Goal: Task Accomplishment & Management: Manage account settings

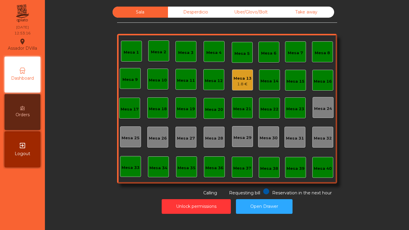
click at [236, 81] on div "1.8 €" at bounding box center [242, 84] width 18 height 6
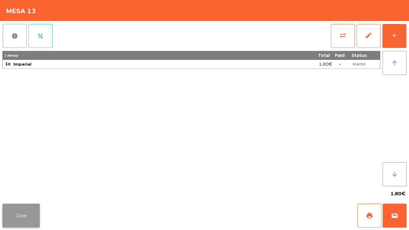
click at [8, 216] on button "Close" at bounding box center [20, 215] width 37 height 24
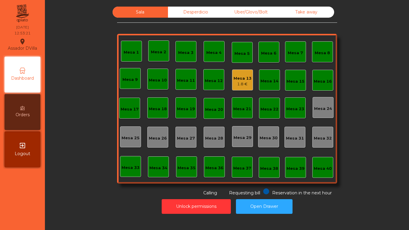
click at [193, 7] on div "Desperdicio" at bounding box center [195, 12] width 55 height 11
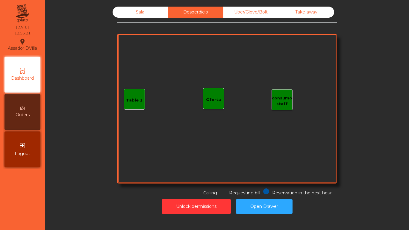
drag, startPoint x: 238, startPoint y: 10, endPoint x: 249, endPoint y: 10, distance: 11.1
click at [238, 10] on div "Uber/Glovo/Bolt" at bounding box center [250, 12] width 55 height 11
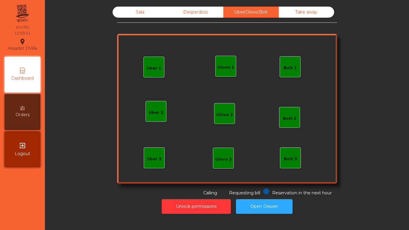
click at [297, 12] on div "Take away" at bounding box center [305, 12] width 55 height 11
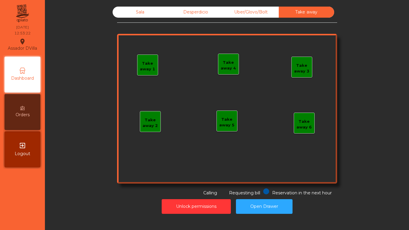
click at [128, 8] on div "Sala" at bounding box center [139, 12] width 55 height 11
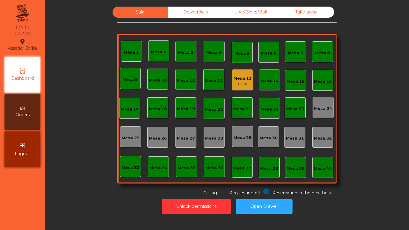
click at [251, 7] on div "Uber/Glovo/Bolt" at bounding box center [250, 12] width 55 height 11
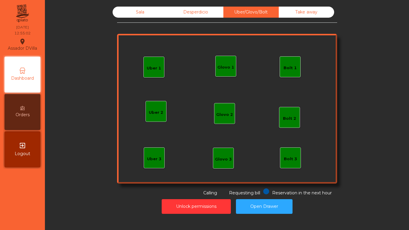
click at [210, 70] on div "Uber 1 Uber 3 Bolt 2 Glovo 2 Uber 2 Glovo 1 Bolt 1 Bolt 3 Glovo 3" at bounding box center [227, 109] width 220 height 150
click at [220, 67] on div "Glovo 1" at bounding box center [225, 67] width 17 height 6
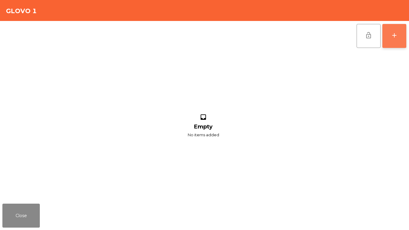
click at [403, 35] on button "add" at bounding box center [394, 36] width 24 height 24
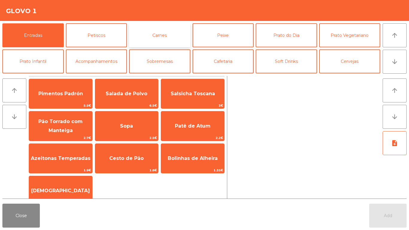
drag, startPoint x: 147, startPoint y: 39, endPoint x: 152, endPoint y: 40, distance: 4.9
click at [147, 39] on button "Carnes" at bounding box center [159, 35] width 61 height 24
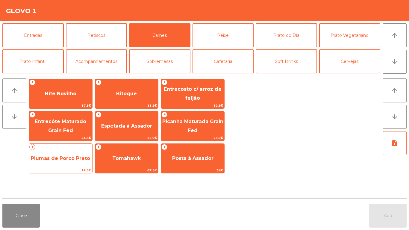
click at [58, 162] on span "Plumas de Porco Preto" at bounding box center [60, 158] width 63 height 16
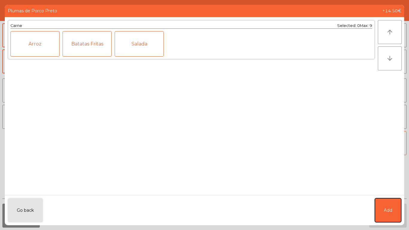
click at [394, 207] on button "Add" at bounding box center [387, 210] width 26 height 24
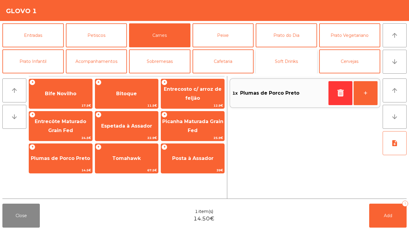
click at [280, 55] on button "Soft Drinks" at bounding box center [285, 61] width 61 height 24
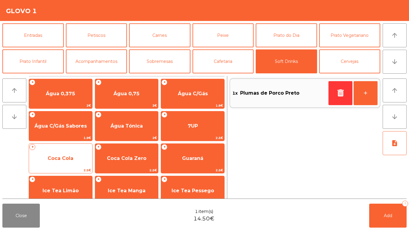
click at [76, 158] on span "Coca Cola" at bounding box center [60, 158] width 63 height 16
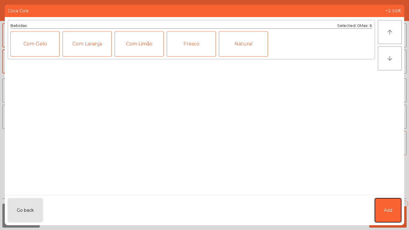
click at [391, 207] on span "Add" at bounding box center [387, 210] width 8 height 6
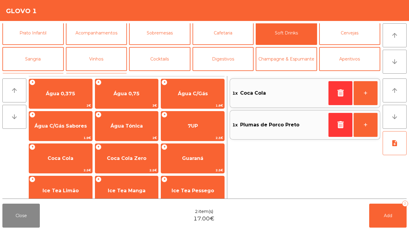
scroll to position [52, 0]
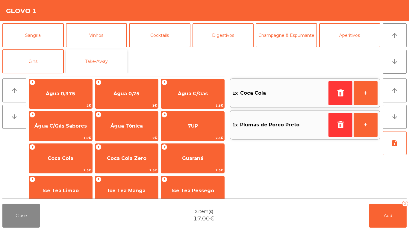
drag, startPoint x: 111, startPoint y: 59, endPoint x: 121, endPoint y: 61, distance: 9.7
click at [112, 60] on button "Take-Away" at bounding box center [96, 61] width 61 height 24
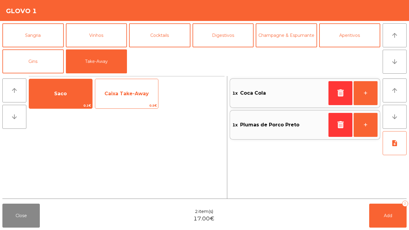
drag, startPoint x: 130, startPoint y: 82, endPoint x: 108, endPoint y: 86, distance: 22.1
click at [127, 83] on div "Caixa Take-Away 0.5€" at bounding box center [127, 94] width 64 height 30
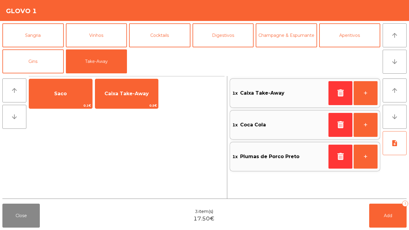
drag, startPoint x: 76, startPoint y: 93, endPoint x: 191, endPoint y: 131, distance: 120.9
click at [76, 94] on span "Saco" at bounding box center [60, 94] width 63 height 16
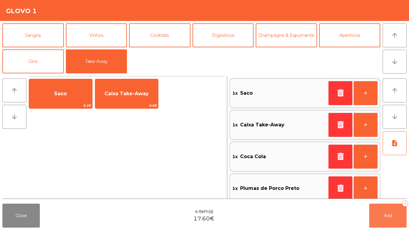
click at [389, 220] on button "Add 4" at bounding box center [387, 215] width 37 height 24
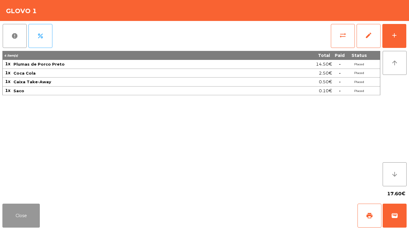
drag, startPoint x: 19, startPoint y: 213, endPoint x: 35, endPoint y: 208, distance: 16.6
click at [19, 213] on button "Close" at bounding box center [20, 215] width 37 height 24
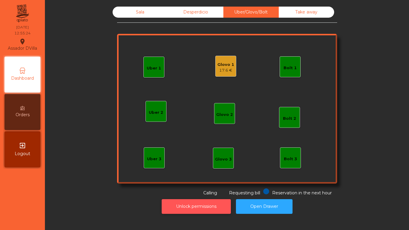
click at [170, 202] on button "Unlock permissions" at bounding box center [196, 206] width 69 height 15
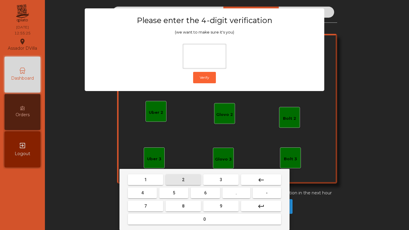
click at [178, 181] on button "2" at bounding box center [182, 179] width 35 height 11
click at [131, 194] on button "4" at bounding box center [142, 192] width 29 height 11
drag, startPoint x: 198, startPoint y: 190, endPoint x: 209, endPoint y: 199, distance: 14.6
click at [199, 190] on button "6" at bounding box center [205, 192] width 29 height 11
drag, startPoint x: 213, startPoint y: 206, endPoint x: 169, endPoint y: 161, distance: 62.8
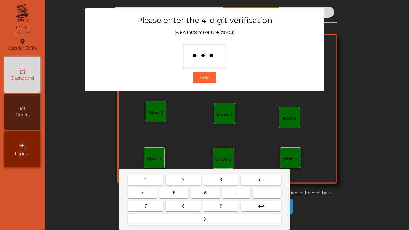
click at [213, 205] on button "9" at bounding box center [220, 205] width 35 height 11
type input "****"
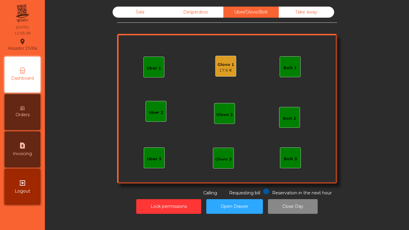
click at [220, 66] on div "Glovo 1" at bounding box center [225, 65] width 17 height 6
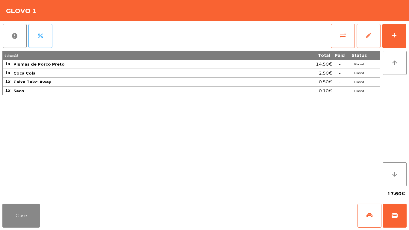
click at [366, 29] on button "edit" at bounding box center [368, 36] width 24 height 24
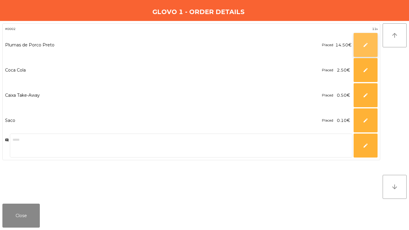
click at [360, 44] on button "edit" at bounding box center [365, 45] width 24 height 24
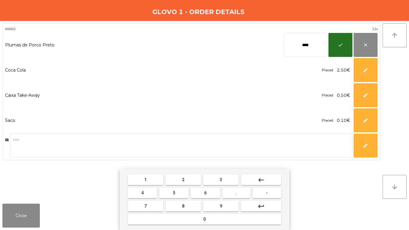
click at [295, 49] on input "****" at bounding box center [305, 45] width 44 height 24
type input "**"
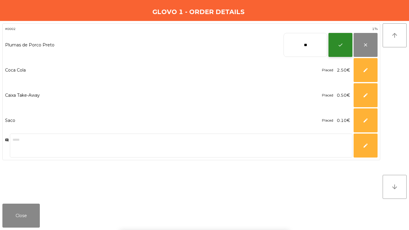
click at [343, 43] on button "check" at bounding box center [340, 45] width 24 height 24
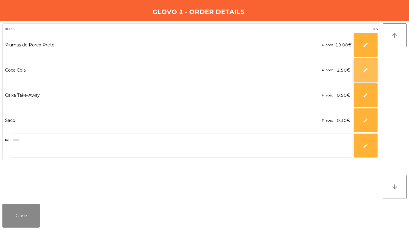
click at [367, 76] on button "edit" at bounding box center [365, 70] width 24 height 24
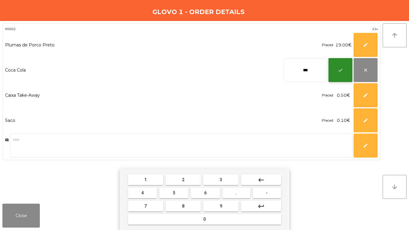
type input "***"
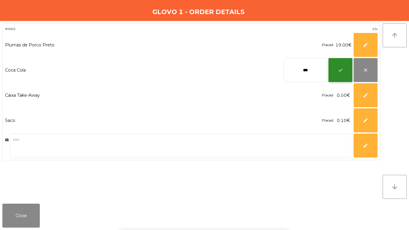
click at [339, 67] on button "check" at bounding box center [340, 70] width 24 height 24
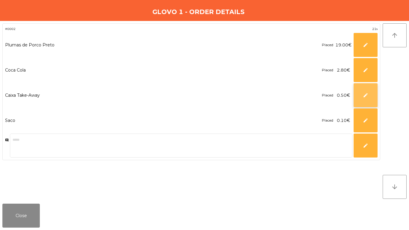
click at [363, 95] on span "edit" at bounding box center [365, 94] width 5 height 5
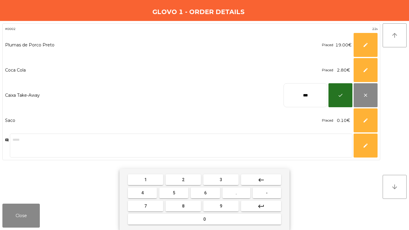
click at [307, 96] on input "***" at bounding box center [305, 95] width 44 height 24
type input "****"
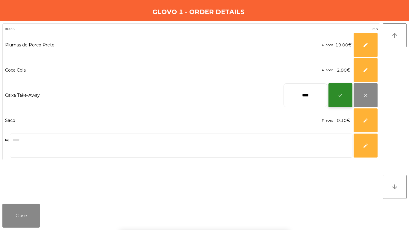
click at [348, 94] on button "check" at bounding box center [340, 95] width 24 height 24
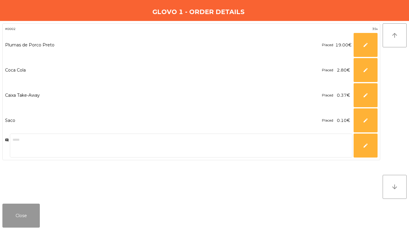
drag, startPoint x: 10, startPoint y: 208, endPoint x: 16, endPoint y: 209, distance: 5.1
click at [11, 209] on button "Close" at bounding box center [20, 215] width 37 height 24
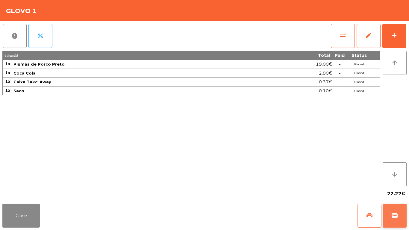
drag, startPoint x: 364, startPoint y: 216, endPoint x: 386, endPoint y: 217, distance: 22.2
click at [364, 216] on button "print" at bounding box center [369, 215] width 24 height 24
click at [396, 214] on span "wallet" at bounding box center [394, 215] width 7 height 7
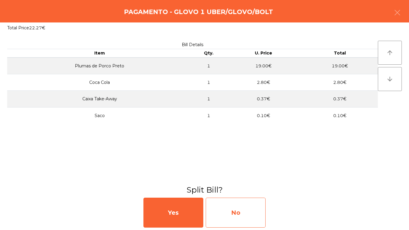
click at [236, 210] on div "No" at bounding box center [235, 212] width 60 height 30
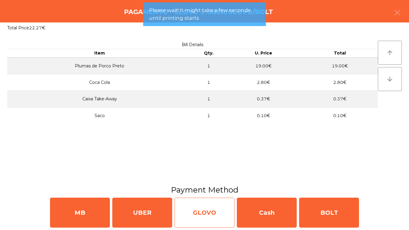
click at [222, 213] on div "GLOVO" at bounding box center [204, 212] width 60 height 30
select select "**"
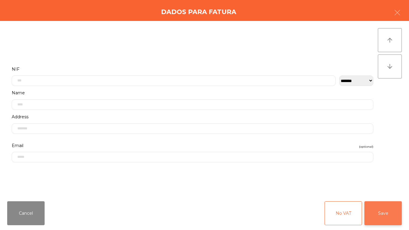
click at [385, 215] on button "Save" at bounding box center [382, 213] width 37 height 24
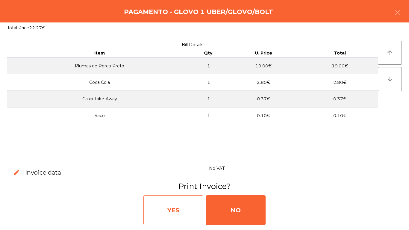
click at [189, 198] on div "YES" at bounding box center [173, 210] width 60 height 30
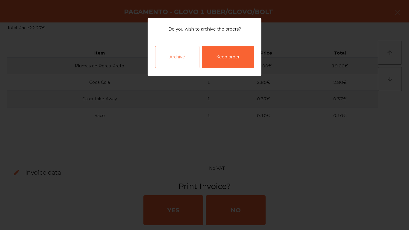
click at [184, 64] on div "Archive" at bounding box center [177, 57] width 44 height 22
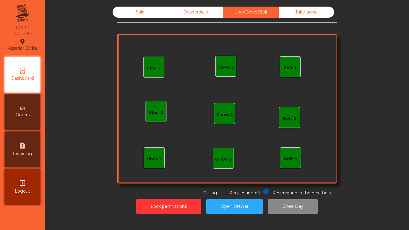
click at [141, 10] on div "Sala" at bounding box center [139, 12] width 55 height 11
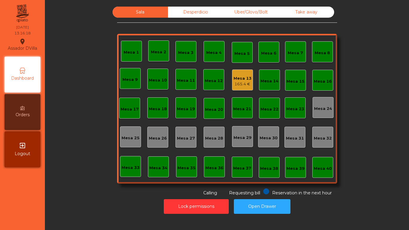
click at [171, 30] on div "Sala Desperdicio Uber/Glovo/Bolt Take away Mesa 1 Mesa 2 Mesa 3 Mesa 4 Mesa 5 M…" at bounding box center [227, 101] width 220 height 189
drag, startPoint x: 162, startPoint y: 114, endPoint x: 169, endPoint y: 108, distance: 8.5
click at [166, 110] on div "Mesa 1 Mesa 2 Mesa 3 Mesa 4 Mesa 5 Mesa 6 Mesa 7 Mesa 8 Mesa 9 Mesa 10 Mesa 11 …" at bounding box center [227, 109] width 220 height 150
click at [149, 104] on div "Mesa 18" at bounding box center [158, 107] width 18 height 8
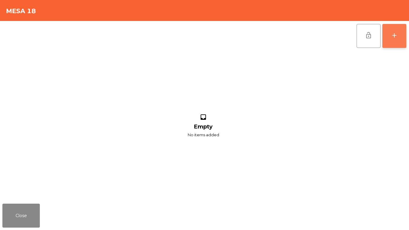
click at [395, 34] on div "add" at bounding box center [393, 35] width 7 height 7
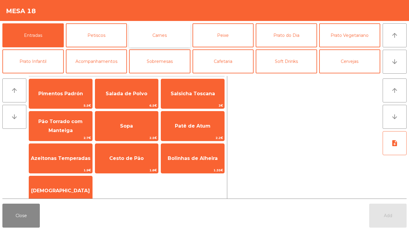
click at [167, 32] on button "Carnes" at bounding box center [159, 35] width 61 height 24
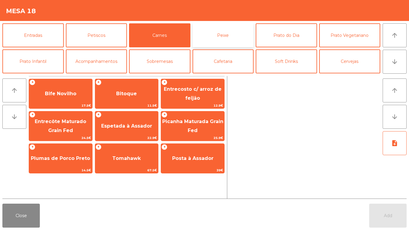
click at [234, 35] on button "Peixe" at bounding box center [222, 35] width 61 height 24
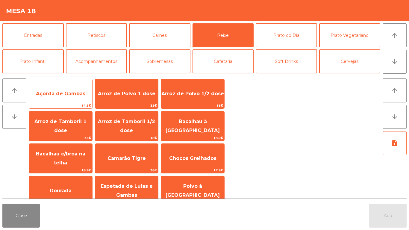
click at [68, 96] on span "Açorda de Gambas" at bounding box center [60, 94] width 63 height 16
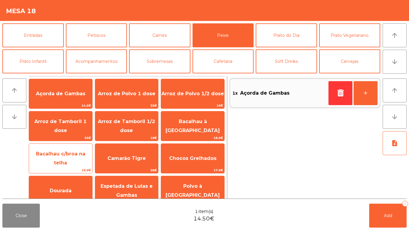
click at [71, 161] on span "Bacalhau c/broa na telha" at bounding box center [60, 158] width 63 height 25
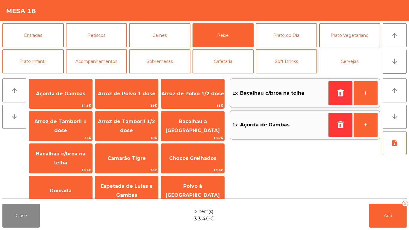
click at [332, 57] on button "Cervejas" at bounding box center [349, 61] width 61 height 24
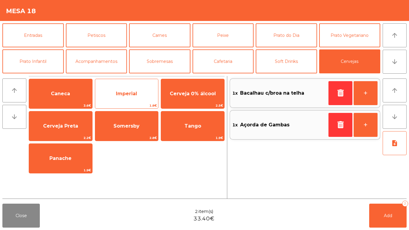
click at [136, 92] on span "Imperial" at bounding box center [126, 94] width 21 height 6
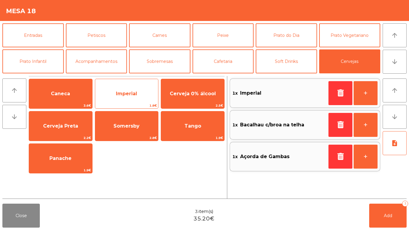
click at [136, 92] on span "Imperial" at bounding box center [126, 94] width 21 height 6
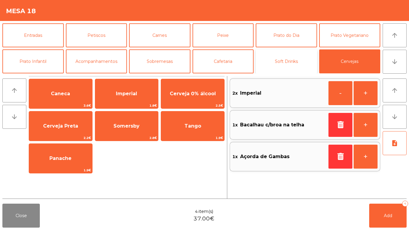
click at [268, 60] on button "Soft Drinks" at bounding box center [285, 61] width 61 height 24
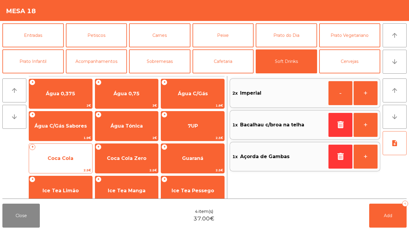
click at [68, 149] on div "+ Coca Cola 2.5€" at bounding box center [61, 158] width 64 height 30
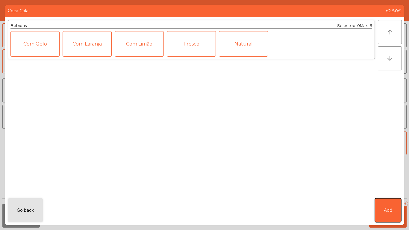
click at [381, 214] on button "Add" at bounding box center [387, 210] width 26 height 24
click at [382, 214] on button "Add 4" at bounding box center [387, 215] width 37 height 24
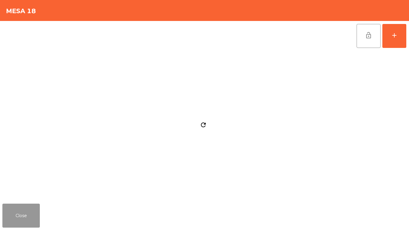
click at [8, 213] on button "Close" at bounding box center [20, 215] width 37 height 24
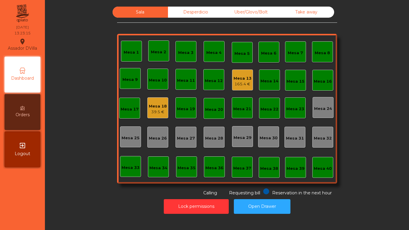
click at [242, 81] on div "165.4 €" at bounding box center [242, 84] width 18 height 6
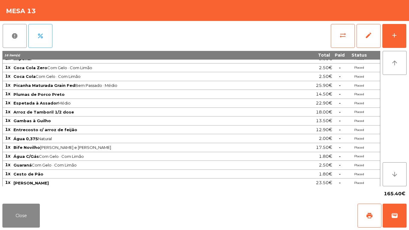
scroll to position [7, 0]
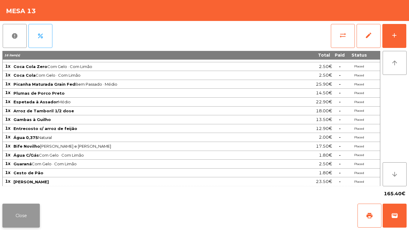
click at [39, 217] on button "Close" at bounding box center [20, 215] width 37 height 24
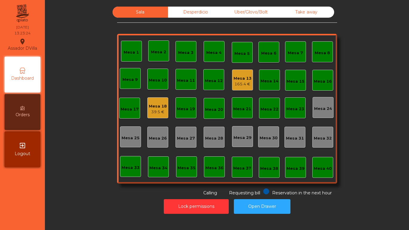
click at [141, 118] on div "Mesa 1 Mesa 2 Mesa 3 Mesa 4 Mesa 5 Mesa 6 Mesa 7 Mesa 8 Mesa 9 Mesa 10 Mesa 11 …" at bounding box center [227, 109] width 220 height 150
click at [147, 115] on div "Mesa 18 39.5 €" at bounding box center [157, 107] width 21 height 21
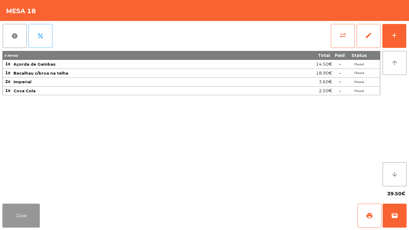
drag, startPoint x: 31, startPoint y: 220, endPoint x: 34, endPoint y: 217, distance: 4.7
click at [33, 219] on button "Close" at bounding box center [20, 215] width 37 height 24
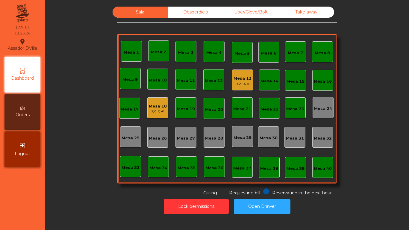
drag, startPoint x: 151, startPoint y: 110, endPoint x: 157, endPoint y: 110, distance: 6.6
click at [157, 110] on div "39.5 €" at bounding box center [158, 112] width 18 height 6
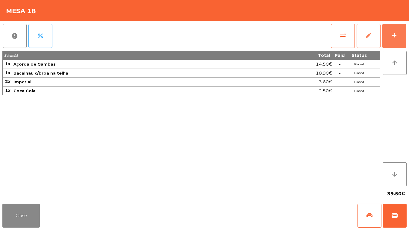
click at [395, 39] on button "add" at bounding box center [394, 36] width 24 height 24
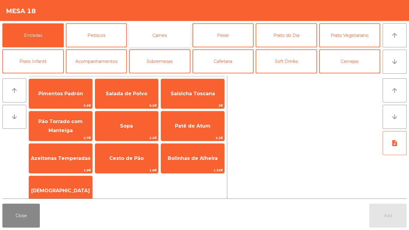
click at [177, 30] on button "Carnes" at bounding box center [159, 35] width 61 height 24
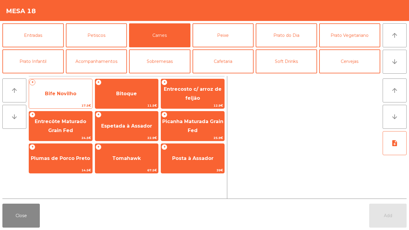
click at [74, 95] on span "Bife Novilho" at bounding box center [60, 94] width 31 height 6
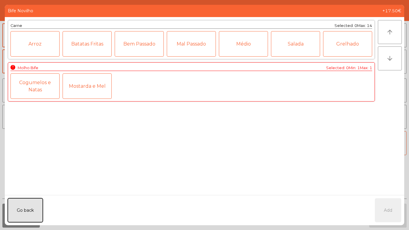
click at [20, 212] on button "Go back" at bounding box center [25, 210] width 35 height 24
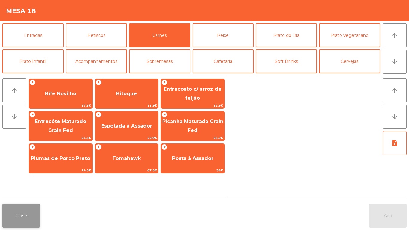
click at [29, 208] on button "Close" at bounding box center [20, 215] width 37 height 24
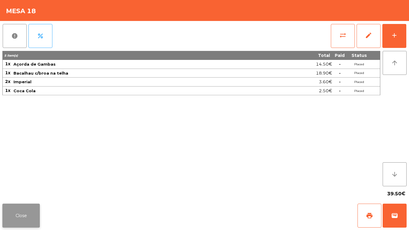
click at [21, 211] on button "Close" at bounding box center [20, 215] width 37 height 24
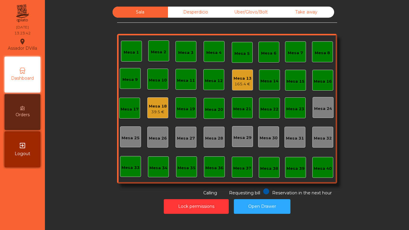
click at [184, 5] on div "Sala Desperdicio Uber/Glovo/Bolt Take away Mesa 1 Mesa 2 Mesa 3 Mesa 4 Mesa 5 M…" at bounding box center [226, 110] width 357 height 213
drag, startPoint x: 156, startPoint y: 109, endPoint x: 352, endPoint y: 6, distance: 221.3
click at [166, 103] on div "Mesa 1 Mesa 2 Mesa 3 Mesa 4 Mesa 5 Mesa 6 Mesa 7 Mesa 8 Mesa 9 Mesa 10 Mesa 11 …" at bounding box center [227, 109] width 220 height 150
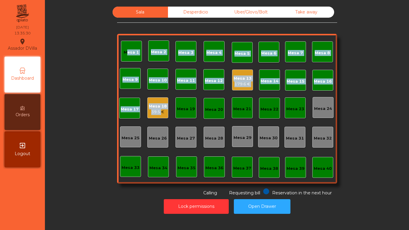
click at [157, 111] on div "39.5 €" at bounding box center [158, 112] width 18 height 6
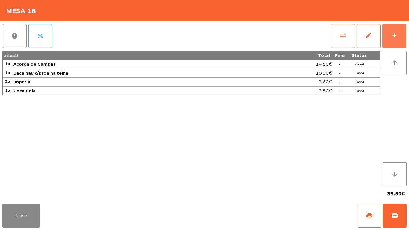
drag, startPoint x: 395, startPoint y: 34, endPoint x: 334, endPoint y: 46, distance: 61.8
click at [395, 34] on div "add" at bounding box center [393, 35] width 7 height 7
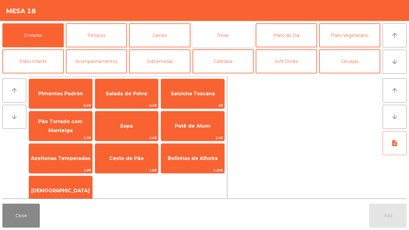
click at [214, 42] on button "Peixe" at bounding box center [222, 35] width 61 height 24
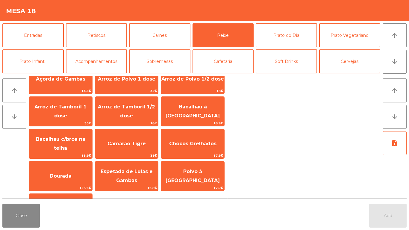
scroll to position [0, 0]
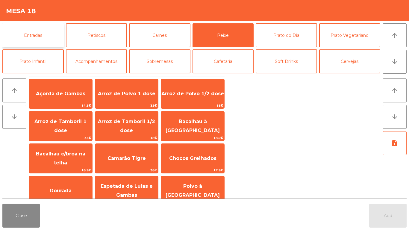
click at [30, 41] on button "Entradas" at bounding box center [32, 35] width 61 height 24
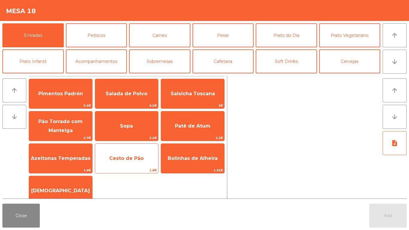
click at [132, 167] on span "1.8€" at bounding box center [126, 170] width 63 height 6
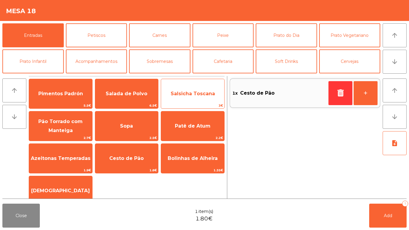
drag, startPoint x: 63, startPoint y: 155, endPoint x: 181, endPoint y: 102, distance: 128.9
click at [66, 153] on span "Azeitonas Temperadas" at bounding box center [60, 158] width 63 height 16
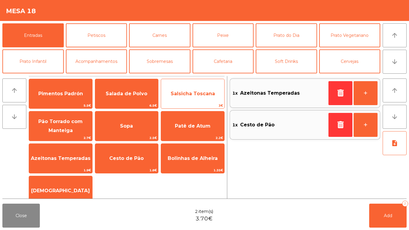
click at [183, 104] on span "3€" at bounding box center [192, 106] width 63 height 6
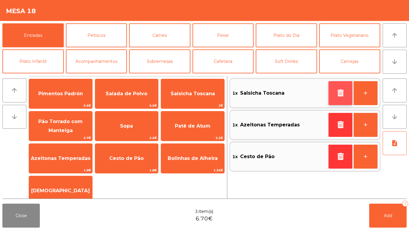
click at [332, 92] on button "button" at bounding box center [340, 93] width 24 height 24
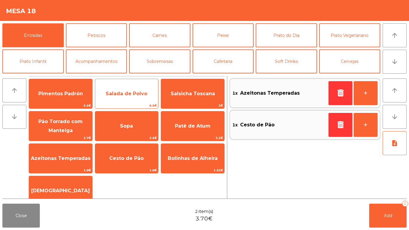
drag, startPoint x: 98, startPoint y: 90, endPoint x: 135, endPoint y: 89, distance: 36.8
click at [99, 89] on span "Salada de Polvo" at bounding box center [126, 94] width 63 height 16
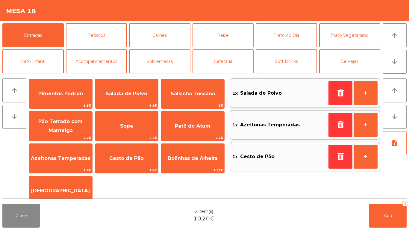
click at [377, 200] on div "arrow_upward arrow_downward Pimentos Padrón 5.5€ Salada de Polvo 6.5€ Salsicha …" at bounding box center [204, 137] width 409 height 127
click at [380, 211] on button "Add 3" at bounding box center [387, 215] width 37 height 24
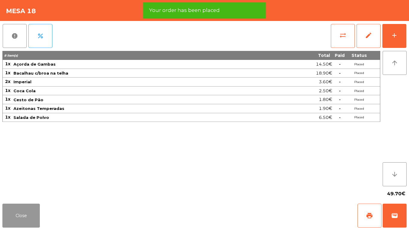
drag, startPoint x: 24, startPoint y: 218, endPoint x: 19, endPoint y: 211, distance: 8.6
click at [22, 217] on button "Close" at bounding box center [20, 215] width 37 height 24
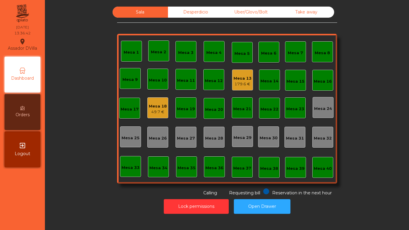
click at [240, 71] on div "Mesa 13 179.6 €" at bounding box center [242, 79] width 21 height 21
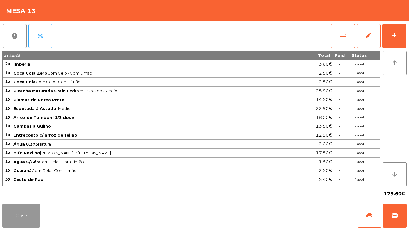
click at [14, 224] on button "Close" at bounding box center [20, 215] width 37 height 24
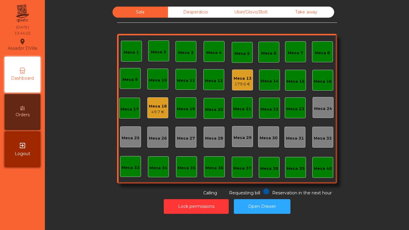
click at [269, 7] on div "Uber/Glovo/Bolt" at bounding box center [250, 12] width 55 height 11
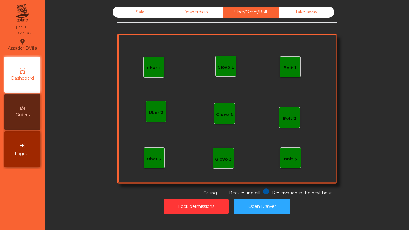
click at [226, 67] on div "Glovo 1" at bounding box center [225, 67] width 17 height 6
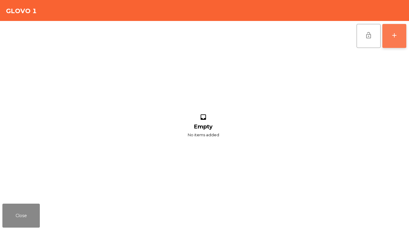
click at [393, 41] on button "add" at bounding box center [394, 36] width 24 height 24
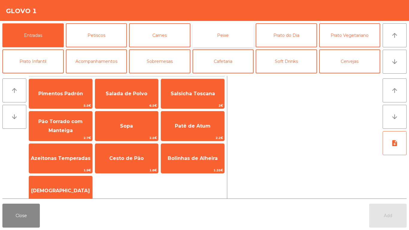
click at [238, 45] on button "Peixe" at bounding box center [222, 35] width 61 height 24
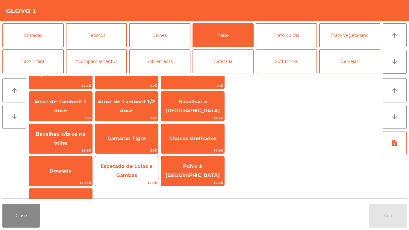
scroll to position [30, 0]
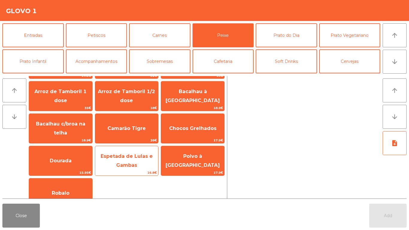
click at [114, 168] on span "Espetada de Lulas e Gambas" at bounding box center [126, 160] width 63 height 25
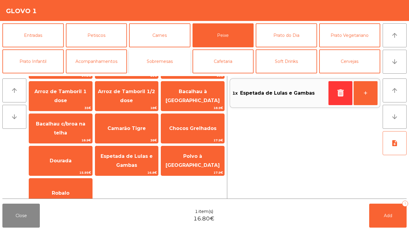
click at [162, 51] on button "Sobremesas" at bounding box center [159, 61] width 61 height 24
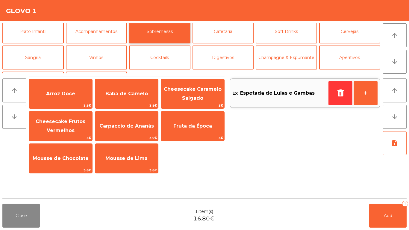
scroll to position [0, 0]
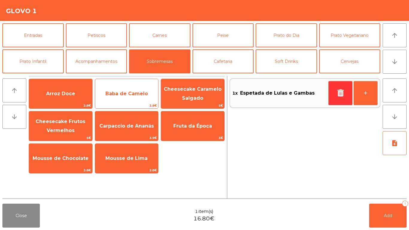
click at [132, 96] on span "Baba de Camelo" at bounding box center [126, 94] width 63 height 16
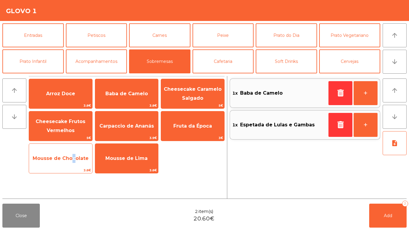
click at [71, 152] on span "Mousse de Chocolate" at bounding box center [60, 158] width 63 height 16
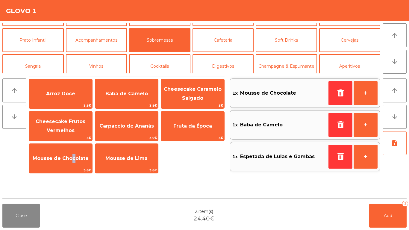
scroll to position [52, 0]
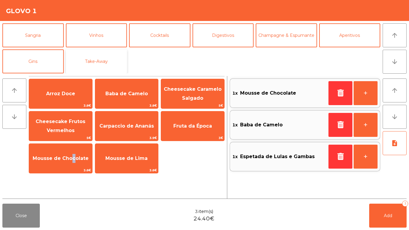
click at [117, 57] on button "Take-Away" at bounding box center [96, 61] width 61 height 24
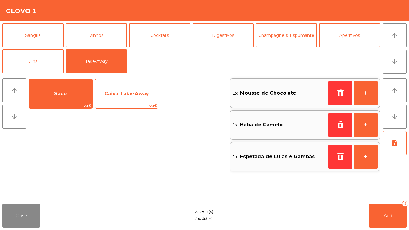
click at [100, 86] on span "Caixa Take-Away" at bounding box center [126, 94] width 63 height 16
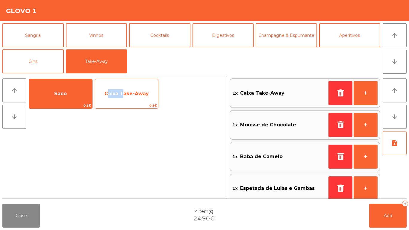
click at [100, 86] on span "Caixa Take-Away" at bounding box center [126, 94] width 63 height 16
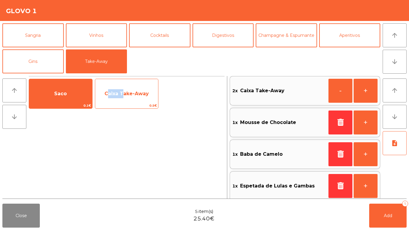
click at [109, 86] on span "Caixa Take-Away" at bounding box center [126, 94] width 63 height 16
click at [74, 89] on span "Saco" at bounding box center [60, 94] width 63 height 16
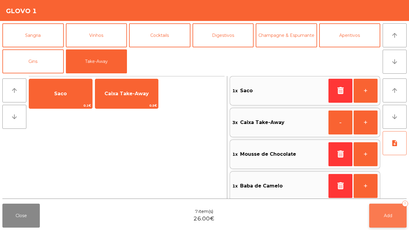
click at [383, 216] on button "Add 7" at bounding box center [387, 215] width 37 height 24
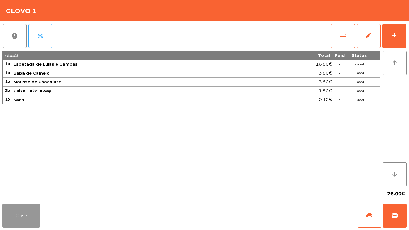
click at [22, 209] on button "Close" at bounding box center [20, 215] width 37 height 24
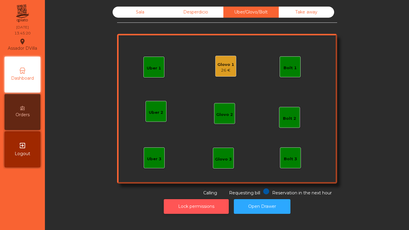
click at [200, 203] on button "Lock permissions" at bounding box center [196, 206] width 65 height 15
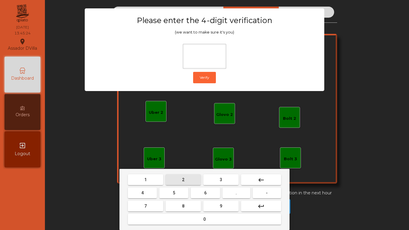
click at [180, 182] on button "2" at bounding box center [182, 179] width 35 height 11
click at [150, 191] on button "4" at bounding box center [142, 192] width 29 height 11
click at [200, 196] on button "6" at bounding box center [205, 192] width 29 height 11
click at [221, 209] on button "9" at bounding box center [220, 205] width 35 height 11
type input "****"
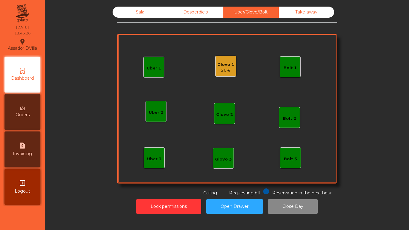
click at [233, 66] on div "Glovo 1 26 €" at bounding box center [225, 66] width 21 height 21
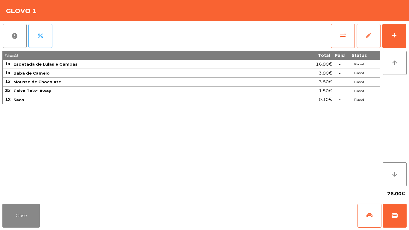
click at [365, 35] on span "edit" at bounding box center [368, 35] width 7 height 7
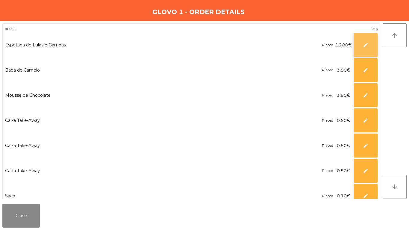
click at [366, 44] on span "edit" at bounding box center [365, 44] width 5 height 5
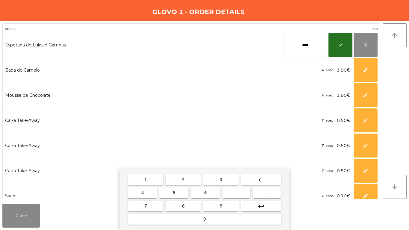
click at [307, 42] on input "****" at bounding box center [305, 45] width 44 height 24
type input "*****"
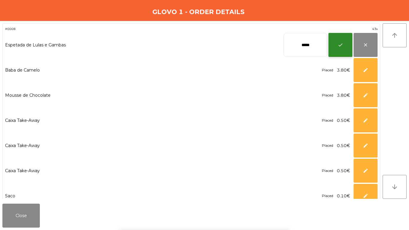
click at [337, 53] on button "check" at bounding box center [340, 45] width 24 height 24
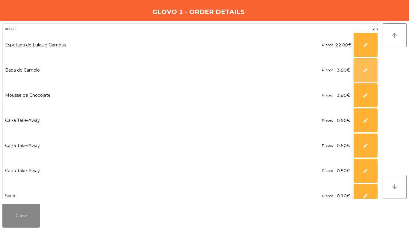
click at [360, 68] on button "edit" at bounding box center [365, 70] width 24 height 24
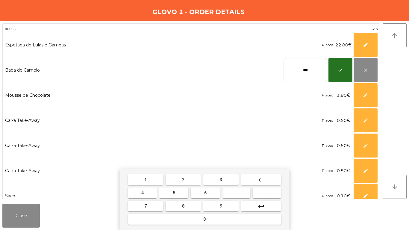
click at [300, 71] on input "***" at bounding box center [305, 70] width 44 height 24
type input "****"
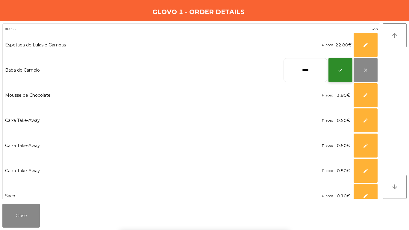
click at [332, 70] on button "check" at bounding box center [340, 70] width 24 height 24
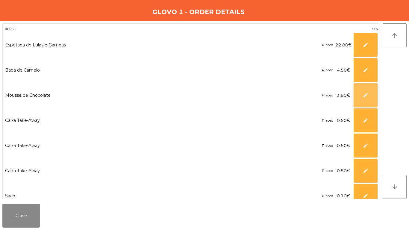
click at [361, 95] on button "edit" at bounding box center [365, 95] width 24 height 24
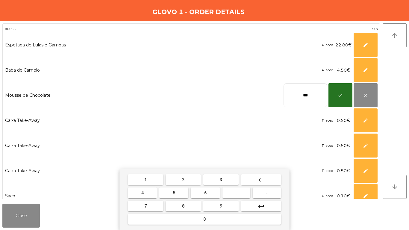
click at [296, 95] on input "***" at bounding box center [305, 95] width 44 height 24
click at [297, 95] on input "***" at bounding box center [305, 95] width 44 height 24
type input "****"
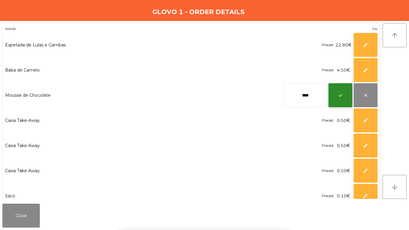
click at [349, 97] on button "check" at bounding box center [340, 95] width 24 height 24
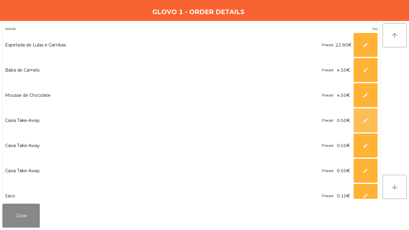
click at [367, 126] on button "edit" at bounding box center [365, 120] width 24 height 24
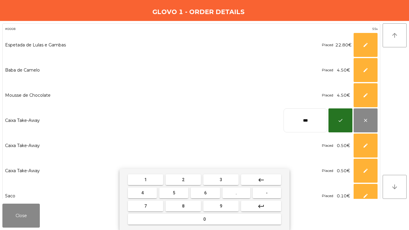
click at [307, 117] on input "***" at bounding box center [305, 120] width 44 height 24
type input "****"
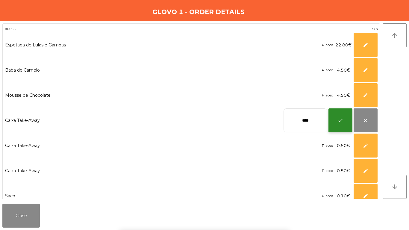
click at [336, 122] on button "check" at bounding box center [340, 120] width 24 height 24
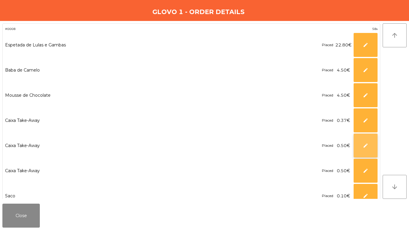
click at [363, 141] on button "edit" at bounding box center [365, 145] width 24 height 24
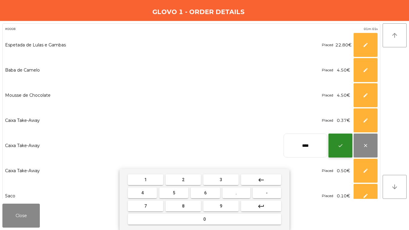
type input "****"
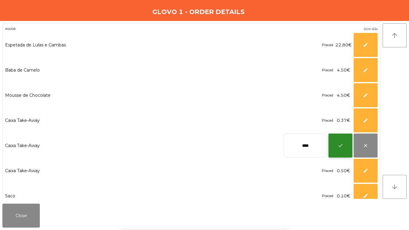
click at [349, 143] on button "check" at bounding box center [340, 145] width 24 height 24
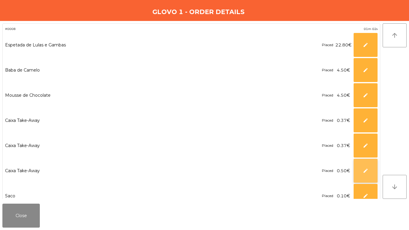
click at [356, 165] on button "edit" at bounding box center [365, 171] width 24 height 24
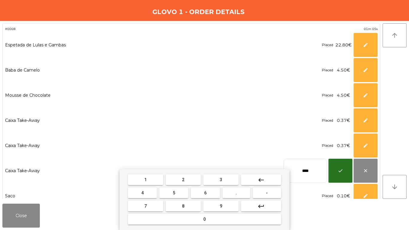
type input "****"
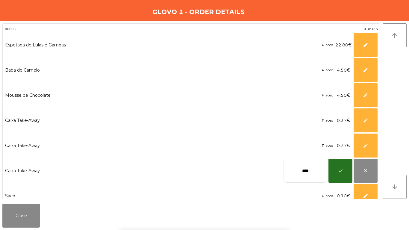
click at [342, 172] on div "1 2 3 keyboard_backspace 4 5 6 . - 7 8 9 keyboard_return 0" at bounding box center [204, 199] width 409 height 61
click at [334, 172] on button "check" at bounding box center [340, 171] width 24 height 24
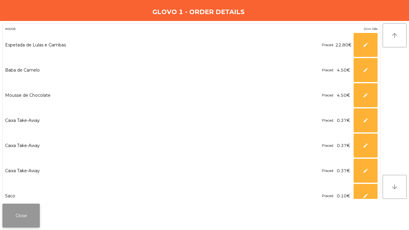
click at [24, 215] on button "Close" at bounding box center [20, 215] width 37 height 24
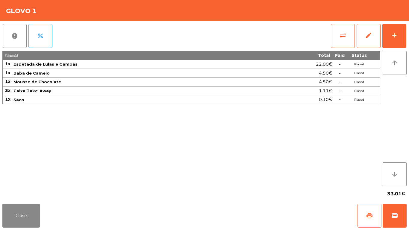
click at [363, 221] on button "print" at bounding box center [369, 215] width 24 height 24
click at [393, 215] on span "wallet" at bounding box center [394, 215] width 7 height 7
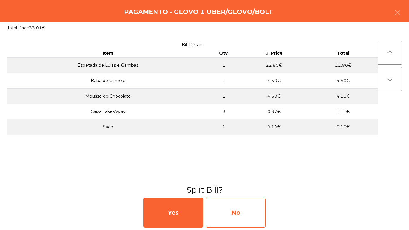
click at [238, 223] on div "No" at bounding box center [235, 212] width 60 height 30
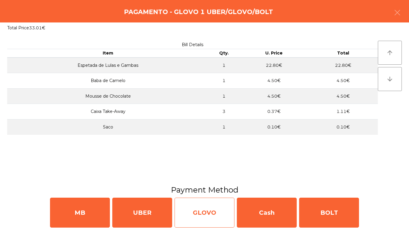
click at [224, 210] on div "GLOVO" at bounding box center [204, 212] width 60 height 30
select select "**"
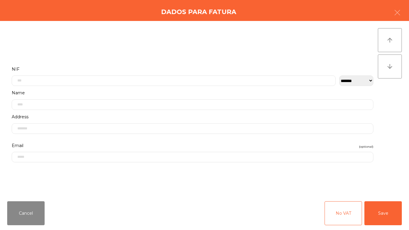
click at [236, 211] on div "Cancel No VAT Save" at bounding box center [204, 212] width 409 height 33
drag, startPoint x: 387, startPoint y: 213, endPoint x: 316, endPoint y: 182, distance: 77.6
click at [387, 212] on button "Save" at bounding box center [382, 213] width 37 height 24
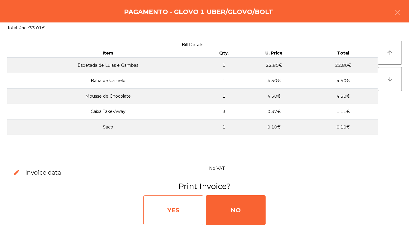
click at [191, 227] on div "edit Invoice data No VAT Print Invoice? YES NO" at bounding box center [204, 196] width 409 height 68
click at [178, 209] on div "YES" at bounding box center [173, 210] width 60 height 30
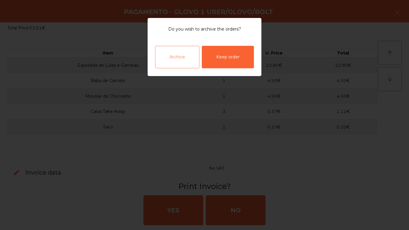
click at [175, 55] on div "Archive" at bounding box center [177, 57] width 44 height 22
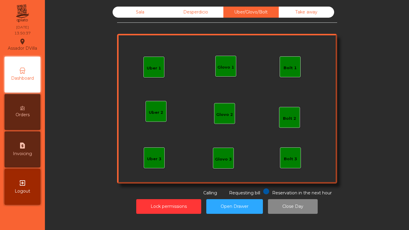
click at [116, 16] on div "Sala" at bounding box center [139, 12] width 55 height 11
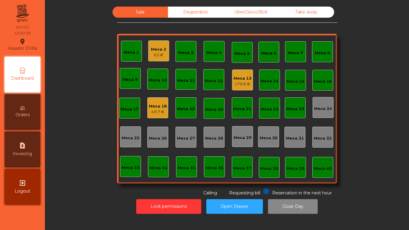
click at [154, 109] on div "49.7 €" at bounding box center [158, 112] width 18 height 6
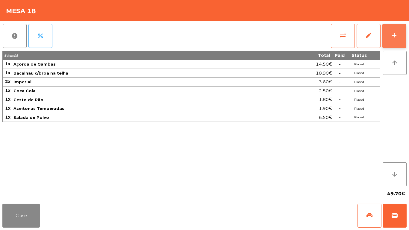
click at [400, 29] on button "add" at bounding box center [394, 36] width 24 height 24
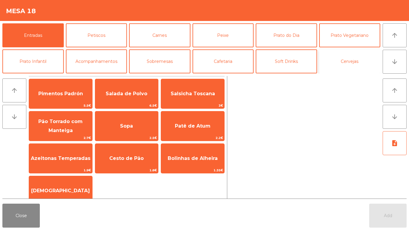
click at [350, 63] on button "Cervejas" at bounding box center [349, 61] width 61 height 24
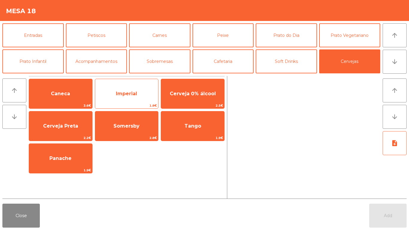
click at [118, 87] on span "Imperial" at bounding box center [126, 94] width 63 height 16
click at [117, 91] on span "Imperial" at bounding box center [126, 94] width 21 height 6
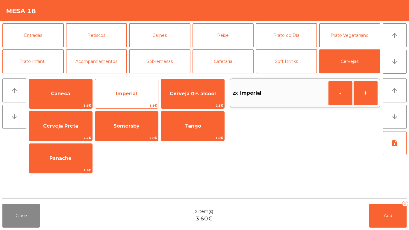
click at [118, 88] on span "Imperial" at bounding box center [126, 94] width 63 height 16
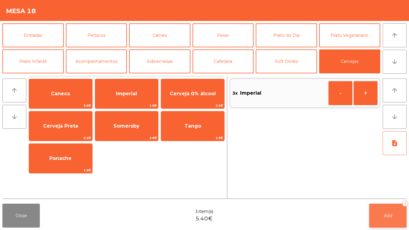
click at [386, 205] on button "Add 3" at bounding box center [387, 215] width 37 height 24
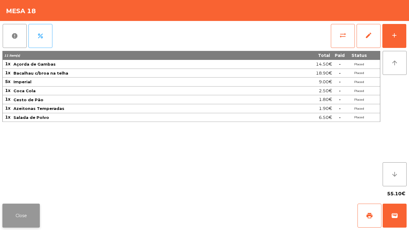
click at [30, 206] on button "Close" at bounding box center [20, 215] width 37 height 24
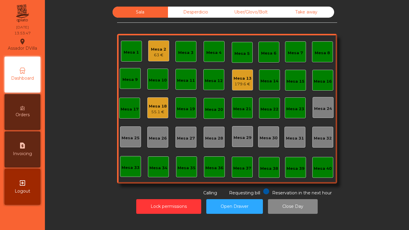
click at [233, 74] on div "Mesa 13 179.6 €" at bounding box center [242, 80] width 18 height 14
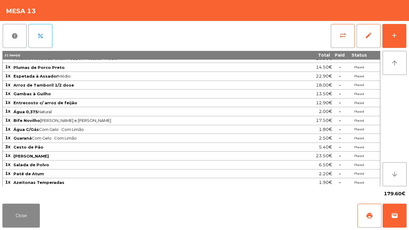
scroll to position [33, 0]
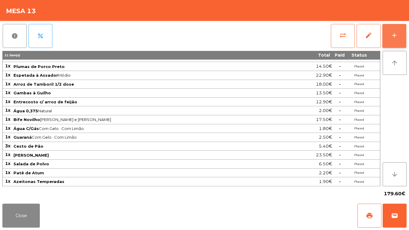
click at [388, 31] on button "add" at bounding box center [394, 36] width 24 height 24
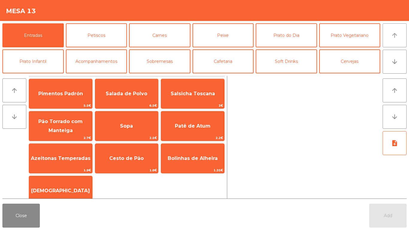
click at [397, 33] on icon "arrow_upward" at bounding box center [394, 35] width 7 height 7
drag, startPoint x: 59, startPoint y: 183, endPoint x: 345, endPoint y: 192, distance: 286.1
click at [60, 183] on span "[DEMOGRAPHIC_DATA]" at bounding box center [60, 190] width 63 height 16
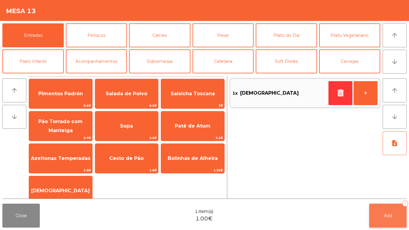
click at [377, 211] on button "Add 1" at bounding box center [387, 215] width 37 height 24
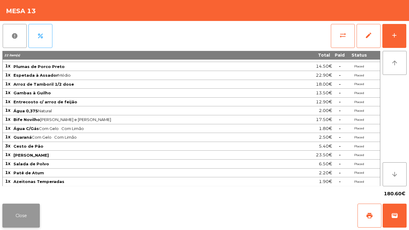
click at [19, 212] on button "Close" at bounding box center [20, 215] width 37 height 24
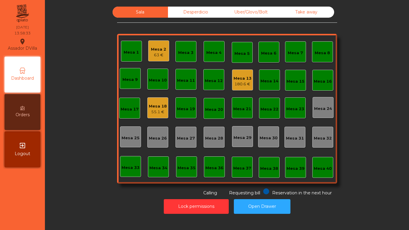
click at [160, 110] on div "55.1 €" at bounding box center [158, 112] width 18 height 6
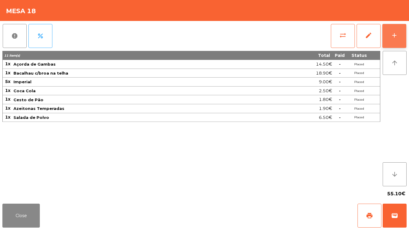
click at [405, 33] on button "add" at bounding box center [394, 36] width 24 height 24
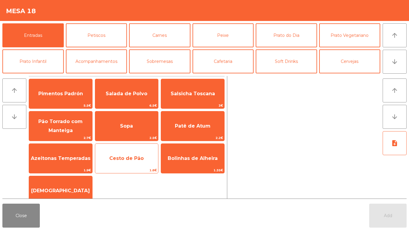
click at [115, 151] on span "Cesto de Pão" at bounding box center [126, 158] width 63 height 16
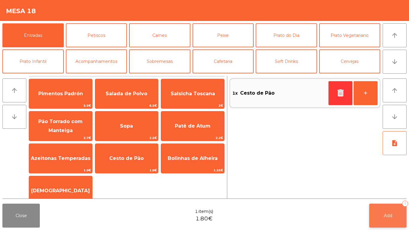
click at [389, 215] on span "Add" at bounding box center [387, 215] width 8 height 5
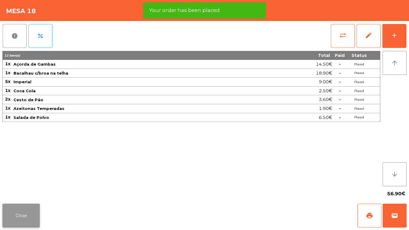
click at [10, 217] on button "Close" at bounding box center [20, 215] width 37 height 24
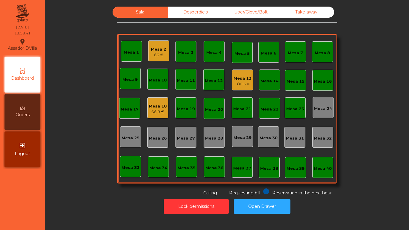
click at [159, 106] on div "Mesa 18" at bounding box center [158, 106] width 18 height 6
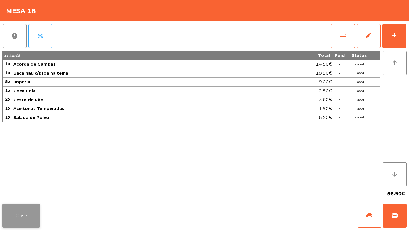
click at [25, 203] on button "Close" at bounding box center [20, 215] width 37 height 24
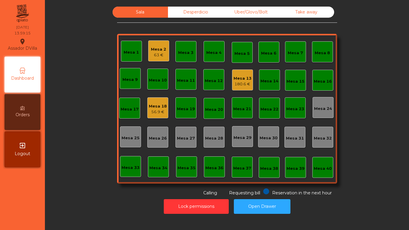
click at [239, 82] on div "180.6 €" at bounding box center [242, 84] width 18 height 6
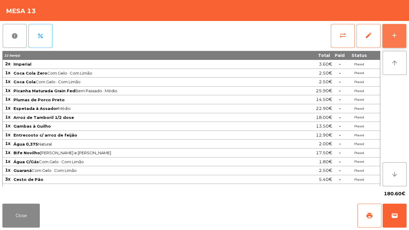
click at [401, 34] on button "add" at bounding box center [394, 36] width 24 height 24
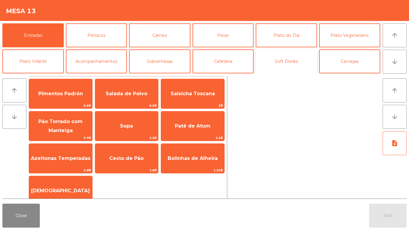
click at [296, 56] on button "Soft Drinks" at bounding box center [285, 61] width 61 height 24
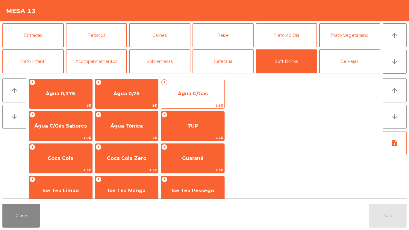
click at [185, 90] on span "Água C/Gás" at bounding box center [192, 94] width 63 height 16
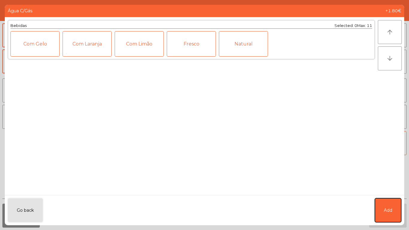
click at [388, 204] on button "Add" at bounding box center [387, 210] width 26 height 24
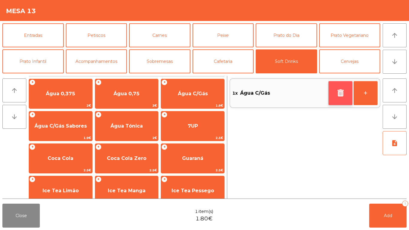
click at [346, 91] on button "button" at bounding box center [340, 93] width 24 height 24
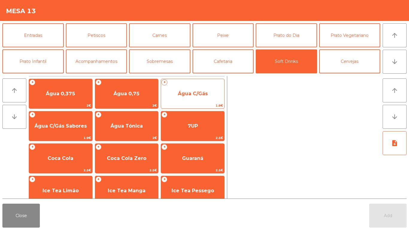
click at [195, 89] on span "Água C/Gás" at bounding box center [192, 94] width 63 height 16
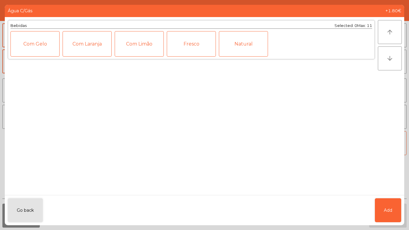
click at [27, 37] on div "Com Gelo" at bounding box center [34, 43] width 49 height 25
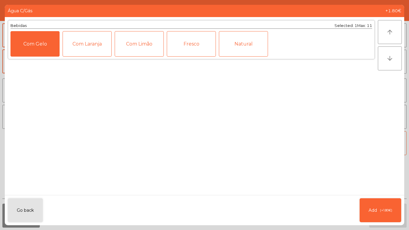
click at [126, 38] on div "Com Limão" at bounding box center [139, 43] width 49 height 25
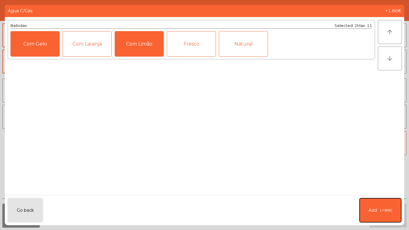
click at [379, 205] on button "Add (+1.80€)" at bounding box center [380, 210] width 42 height 24
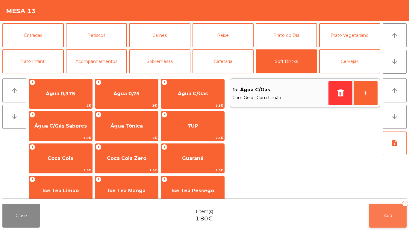
click at [395, 217] on button "Add 1" at bounding box center [387, 215] width 37 height 24
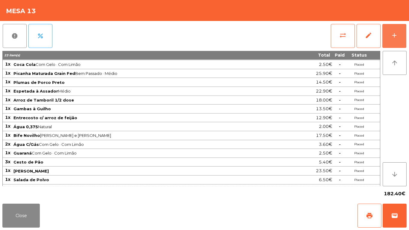
scroll to position [17, 0]
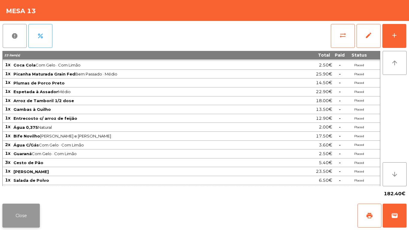
click at [18, 219] on button "Close" at bounding box center [20, 215] width 37 height 24
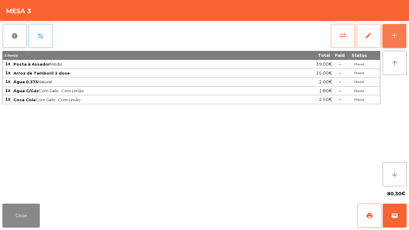
click at [405, 28] on button "add" at bounding box center [394, 36] width 24 height 24
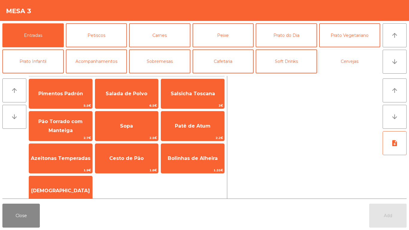
click at [356, 60] on button "Cervejas" at bounding box center [349, 61] width 61 height 24
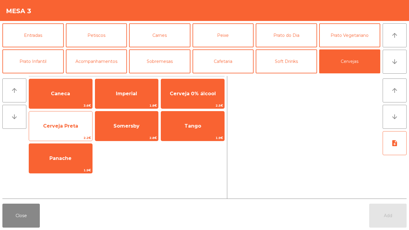
click at [56, 125] on span "Cerveja Preta" at bounding box center [60, 126] width 35 height 6
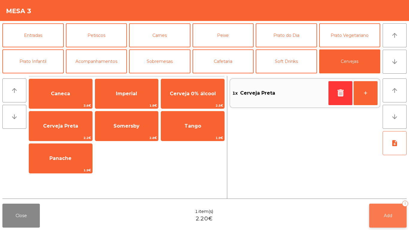
click at [394, 215] on button "Add 1" at bounding box center [387, 215] width 37 height 24
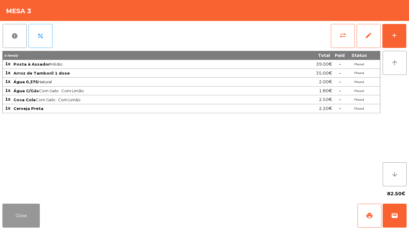
drag, startPoint x: 25, startPoint y: 210, endPoint x: 66, endPoint y: 186, distance: 48.0
click at [31, 203] on button "Close" at bounding box center [20, 215] width 37 height 24
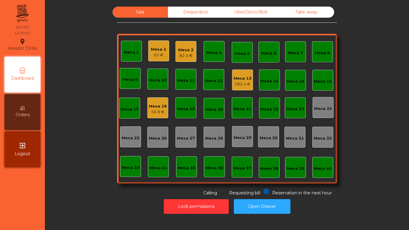
click at [241, 84] on div "182.4 €" at bounding box center [242, 84] width 18 height 6
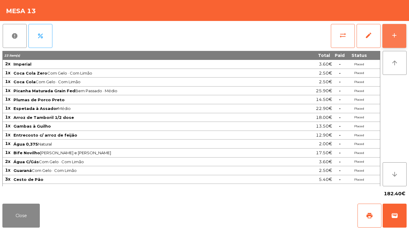
click at [396, 30] on button "add" at bounding box center [394, 36] width 24 height 24
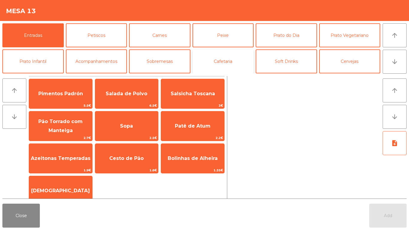
drag, startPoint x: 228, startPoint y: 62, endPoint x: 234, endPoint y: 60, distance: 6.2
click at [229, 62] on button "Cafetaria" at bounding box center [222, 61] width 61 height 24
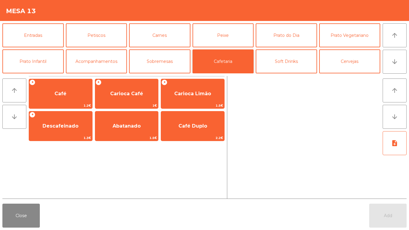
scroll to position [30, 0]
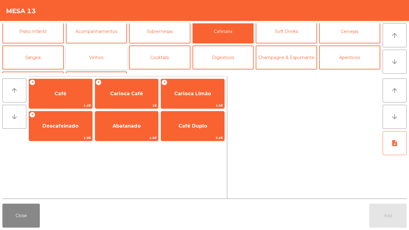
click at [103, 55] on button "Vinhos" at bounding box center [96, 57] width 61 height 24
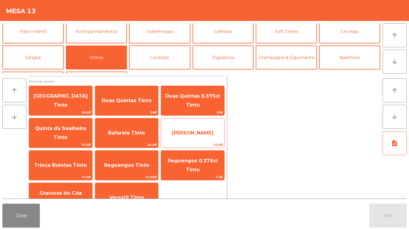
click at [216, 130] on span "[PERSON_NAME]" at bounding box center [192, 133] width 63 height 16
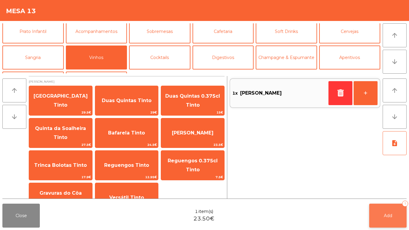
click at [394, 222] on button "Add 1" at bounding box center [387, 215] width 37 height 24
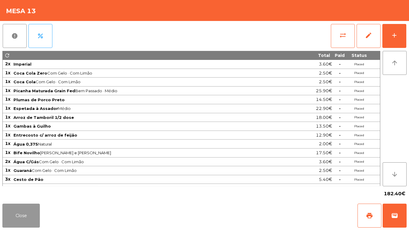
click at [32, 215] on button "Close" at bounding box center [20, 215] width 37 height 24
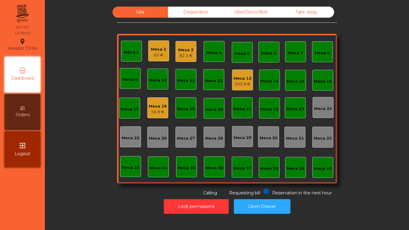
click at [149, 113] on div "56.9 €" at bounding box center [158, 112] width 18 height 6
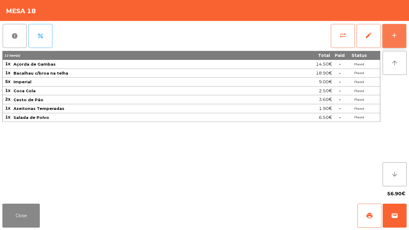
click at [392, 32] on div "add" at bounding box center [393, 35] width 7 height 7
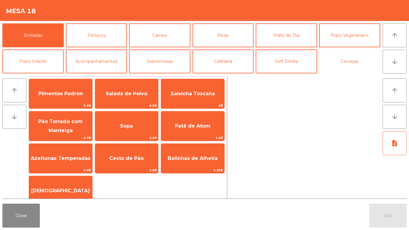
click at [359, 60] on button "Cervejas" at bounding box center [349, 61] width 61 height 24
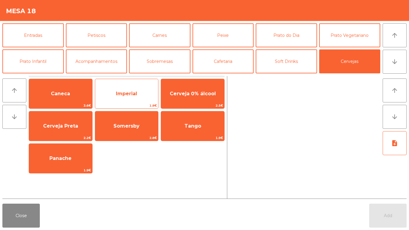
click at [117, 96] on span "Imperial" at bounding box center [126, 94] width 63 height 16
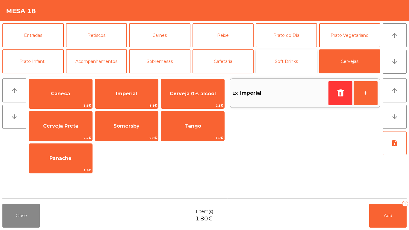
click at [287, 60] on button "Soft Drinks" at bounding box center [285, 61] width 61 height 24
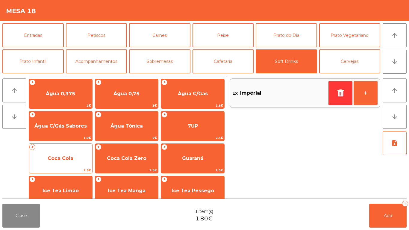
click at [57, 156] on span "Coca Cola" at bounding box center [61, 158] width 26 height 6
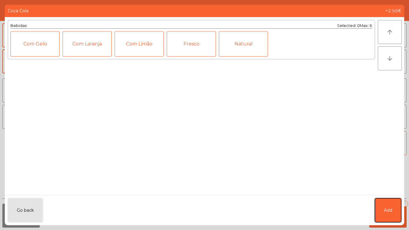
click at [389, 205] on button "Add" at bounding box center [387, 210] width 26 height 24
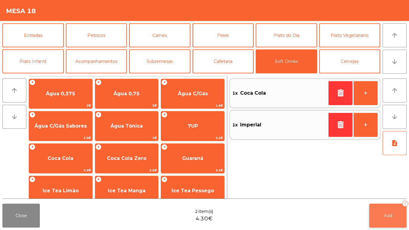
click at [389, 213] on span "Add" at bounding box center [387, 215] width 8 height 5
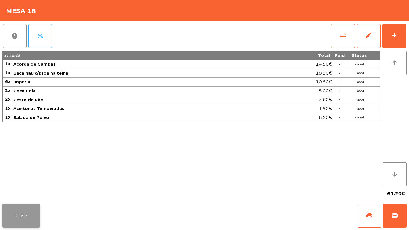
click at [13, 219] on button "Close" at bounding box center [20, 215] width 37 height 24
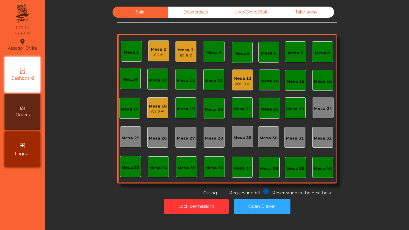
click at [176, 51] on div "Mesa 3 82.5 €" at bounding box center [185, 51] width 21 height 21
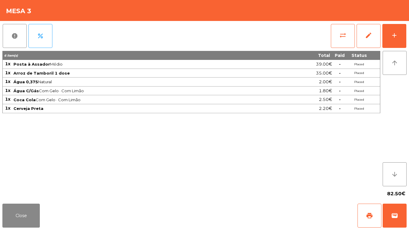
click at [133, 211] on div "Close print wallet" at bounding box center [204, 215] width 409 height 29
click at [86, 219] on div "Close print wallet" at bounding box center [204, 215] width 409 height 29
click at [85, 221] on div "Close print wallet" at bounding box center [204, 215] width 409 height 29
click at [86, 222] on div "Close print wallet" at bounding box center [204, 215] width 409 height 29
click at [21, 215] on button "Close" at bounding box center [20, 215] width 37 height 24
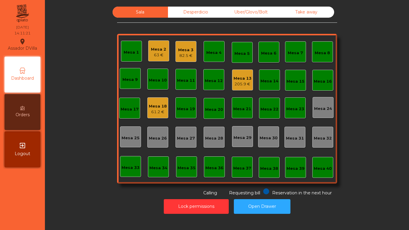
click at [239, 78] on div "Mesa 13" at bounding box center [242, 78] width 18 height 6
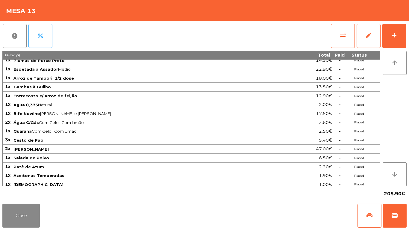
scroll to position [37, 0]
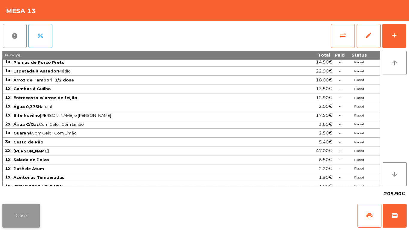
click at [4, 217] on button "Close" at bounding box center [20, 215] width 37 height 24
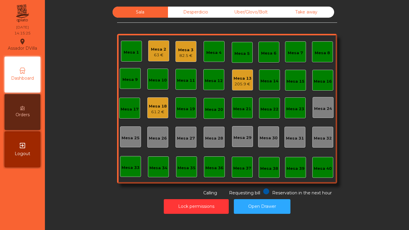
click at [151, 49] on div "Mesa 2" at bounding box center [158, 49] width 15 height 6
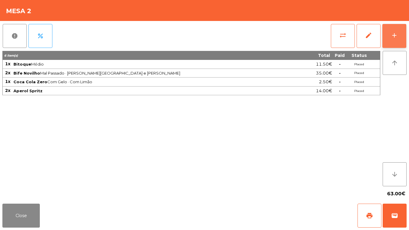
click at [401, 27] on button "add" at bounding box center [394, 36] width 24 height 24
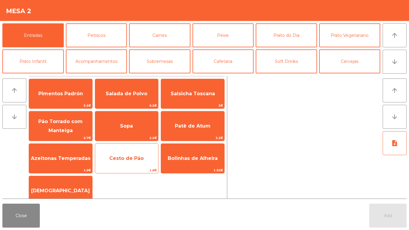
click at [118, 159] on span "Cesto de Pão" at bounding box center [126, 158] width 34 height 6
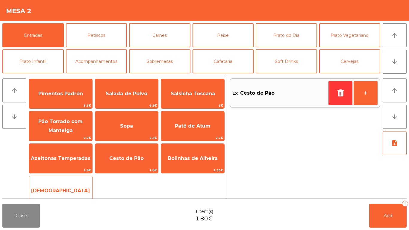
click at [54, 188] on span "[DEMOGRAPHIC_DATA]" at bounding box center [60, 191] width 59 height 6
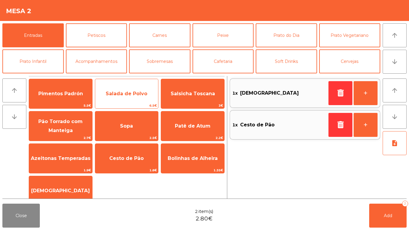
click at [119, 86] on span "Salada de Polvo" at bounding box center [126, 94] width 63 height 16
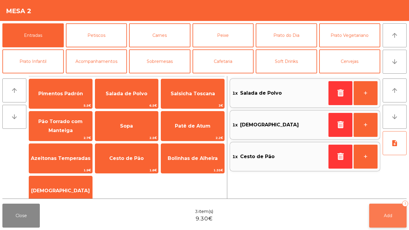
click at [380, 214] on button "Add 3" at bounding box center [387, 215] width 37 height 24
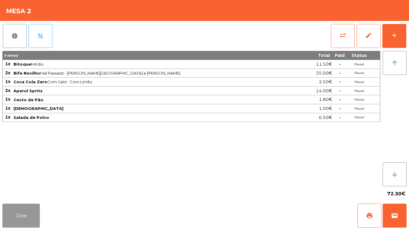
click at [4, 212] on button "Close" at bounding box center [20, 215] width 37 height 24
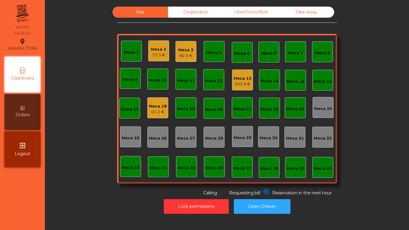
click at [171, 101] on div "Mesa 1 Mesa 2 72.3 € Mesa 3 82.5 € Mesa 4 Mesa 5 Mesa 6 Mesa 7 Mesa 8 Mesa 9 Me…" at bounding box center [227, 109] width 220 height 150
click at [160, 102] on div "Mesa 18 61.2 €" at bounding box center [158, 108] width 18 height 14
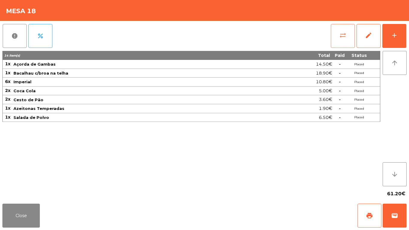
click at [343, 35] on span "sync_alt" at bounding box center [342, 35] width 7 height 7
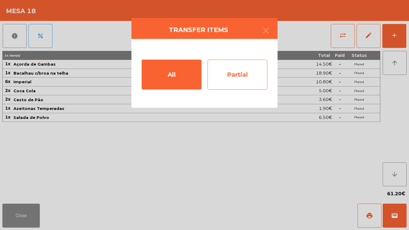
click at [234, 80] on div "Partial" at bounding box center [237, 75] width 60 height 30
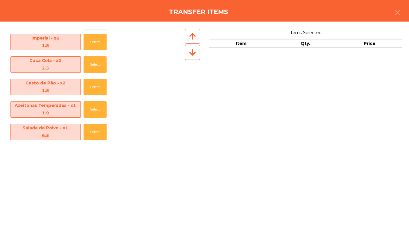
scroll to position [43, 0]
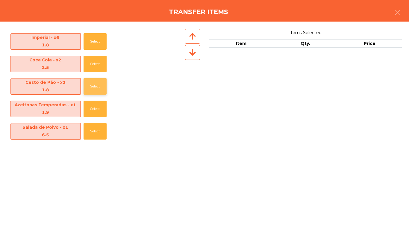
click at [84, 84] on button "Select" at bounding box center [94, 86] width 23 height 16
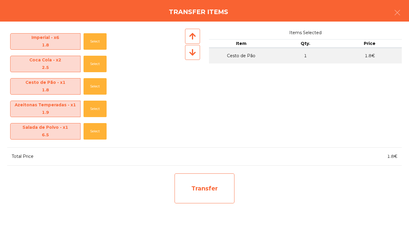
click at [188, 176] on div "Transfer" at bounding box center [204, 188] width 60 height 30
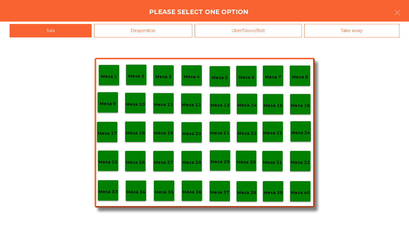
click at [119, 31] on div "Desperdicio" at bounding box center [143, 30] width 98 height 13
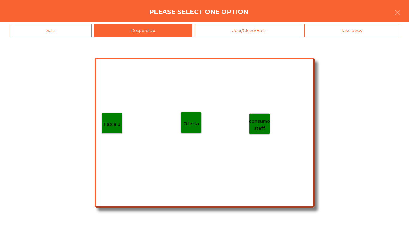
click at [112, 121] on div "Table 1" at bounding box center [111, 122] width 17 height 9
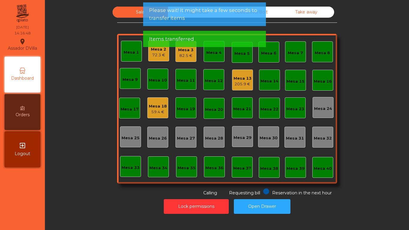
drag, startPoint x: 153, startPoint y: 107, endPoint x: 156, endPoint y: 103, distance: 4.4
click at [156, 103] on div "Mesa 18" at bounding box center [158, 106] width 18 height 6
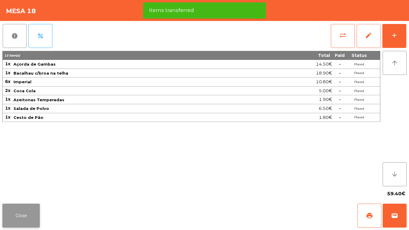
click at [16, 220] on button "Close" at bounding box center [20, 215] width 37 height 24
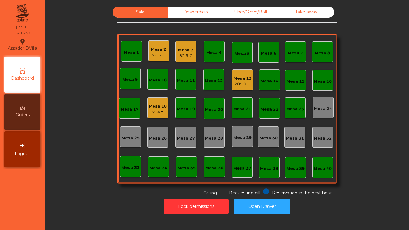
click at [165, 109] on div "Mesa 18 59.4 €" at bounding box center [157, 107] width 21 height 21
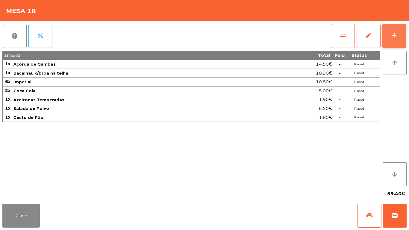
click at [392, 33] on div "add" at bounding box center [393, 35] width 7 height 7
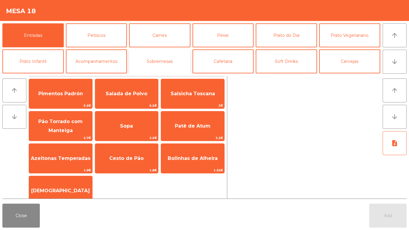
click at [183, 61] on button "Sobremesas" at bounding box center [159, 61] width 61 height 24
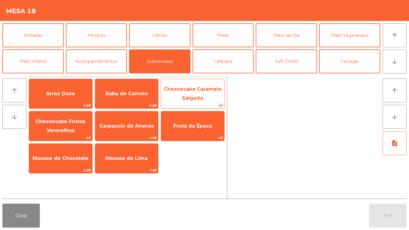
click at [193, 96] on span "Cheesecake Caramelo Salgado" at bounding box center [193, 93] width 58 height 15
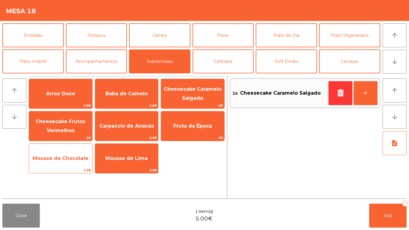
click at [71, 164] on span "Mousse de Chocolate" at bounding box center [60, 158] width 63 height 16
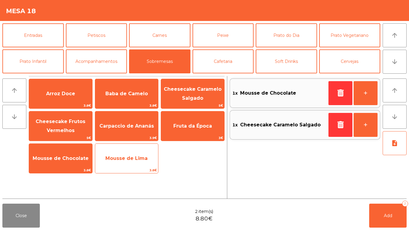
click at [100, 159] on span "Mousse de Lima" at bounding box center [126, 158] width 63 height 16
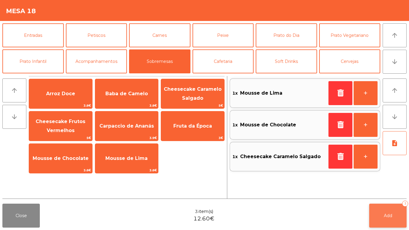
click at [372, 215] on button "Add 3" at bounding box center [387, 215] width 37 height 24
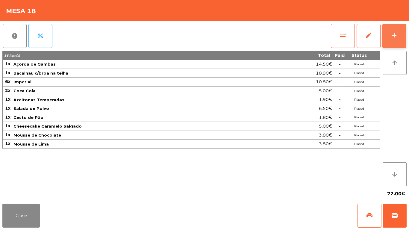
drag, startPoint x: 408, startPoint y: 22, endPoint x: 387, endPoint y: 29, distance: 22.1
click at [408, 23] on div "report percent sync_alt edit add 16 item(s) Total Paid Status 1x Açorda de Gamb…" at bounding box center [204, 111] width 409 height 180
click at [387, 29] on button "add" at bounding box center [394, 36] width 24 height 24
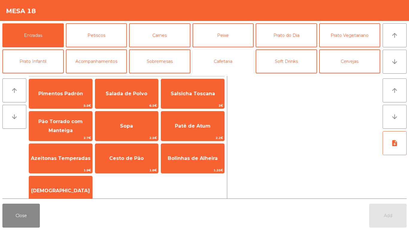
click at [244, 60] on button "Cafetaria" at bounding box center [222, 61] width 61 height 24
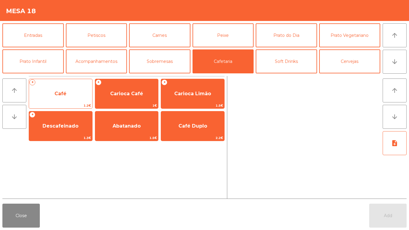
click at [61, 99] on span "Café" at bounding box center [60, 94] width 63 height 16
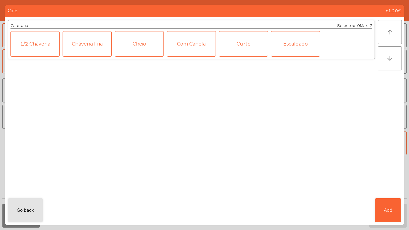
click at [402, 210] on div "Go back Add" at bounding box center [204, 210] width 399 height 30
click at [396, 207] on button "Add" at bounding box center [387, 210] width 26 height 24
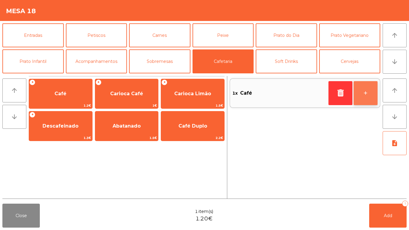
click at [369, 97] on button "+" at bounding box center [365, 93] width 24 height 24
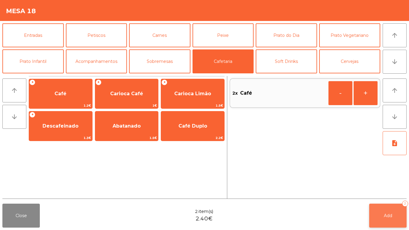
click at [393, 223] on button "Add 2" at bounding box center [387, 215] width 37 height 24
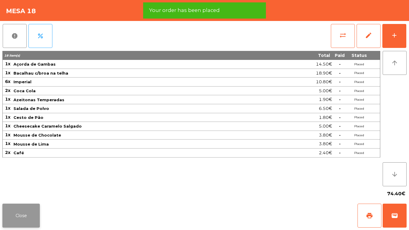
click at [12, 218] on button "Close" at bounding box center [20, 215] width 37 height 24
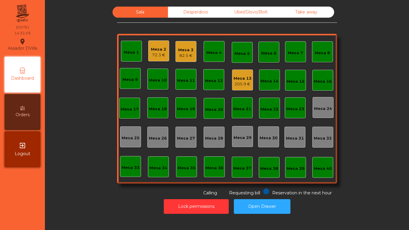
click at [159, 54] on div "72.3 €" at bounding box center [158, 55] width 15 height 6
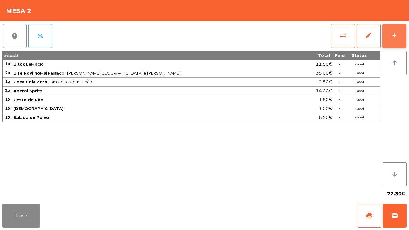
click at [385, 39] on button "add" at bounding box center [394, 36] width 24 height 24
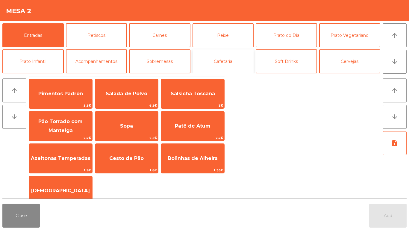
drag, startPoint x: 241, startPoint y: 52, endPoint x: 234, endPoint y: 55, distance: 7.8
click at [240, 53] on button "Cafetaria" at bounding box center [222, 61] width 61 height 24
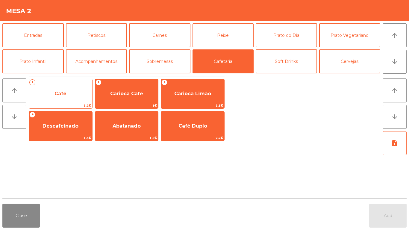
click at [54, 90] on span "Café" at bounding box center [60, 94] width 63 height 16
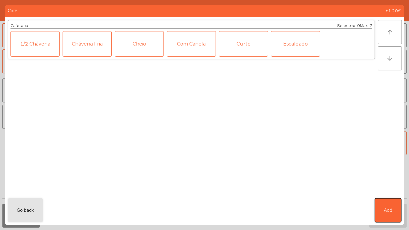
click at [397, 202] on button "Add" at bounding box center [387, 210] width 26 height 24
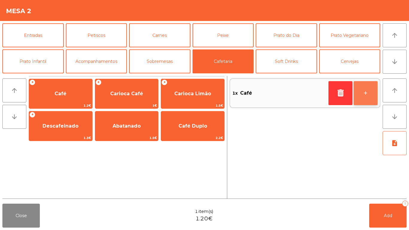
click at [366, 94] on button "+" at bounding box center [365, 93] width 24 height 24
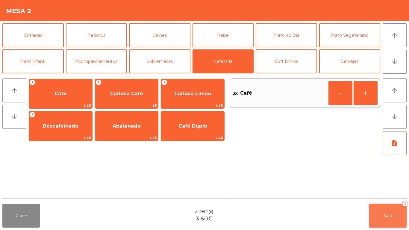
click at [392, 222] on button "Add 3" at bounding box center [387, 215] width 37 height 24
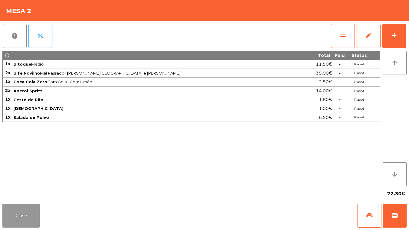
drag, startPoint x: 28, startPoint y: 218, endPoint x: 32, endPoint y: 218, distance: 3.6
click at [30, 218] on button "Close" at bounding box center [20, 215] width 37 height 24
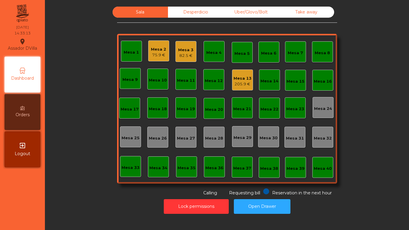
click at [182, 48] on div "Mesa 3" at bounding box center [185, 50] width 15 height 6
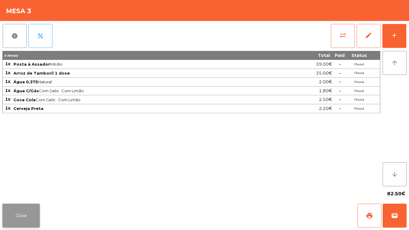
click at [27, 207] on button "Close" at bounding box center [20, 215] width 37 height 24
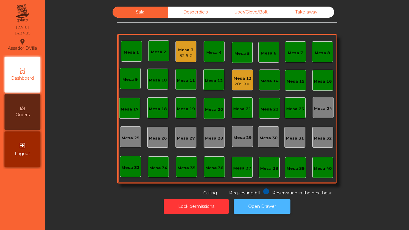
click at [262, 202] on button "Open Drawer" at bounding box center [262, 206] width 57 height 15
click at [175, 51] on div "Mesa 3 82.5 €" at bounding box center [185, 51] width 21 height 21
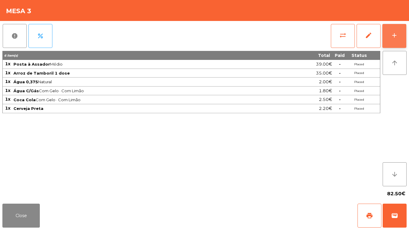
click at [403, 27] on button "add" at bounding box center [394, 36] width 24 height 24
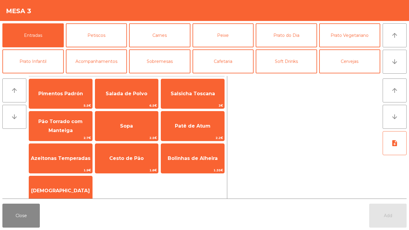
click at [185, 215] on div "Close Add" at bounding box center [204, 215] width 409 height 29
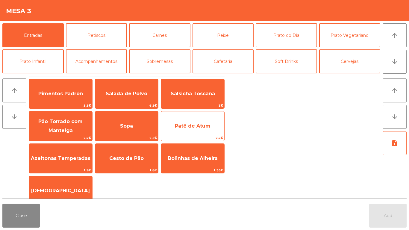
click at [186, 120] on span "Patê de Atum" at bounding box center [192, 126] width 63 height 16
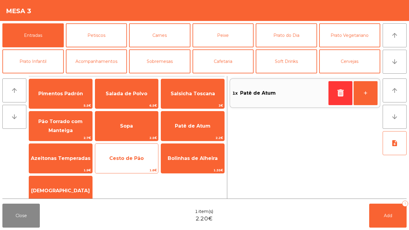
click at [122, 162] on span "Cesto de Pão" at bounding box center [126, 158] width 63 height 16
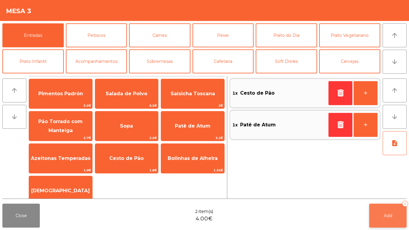
click at [384, 212] on button "Add 2" at bounding box center [387, 215] width 37 height 24
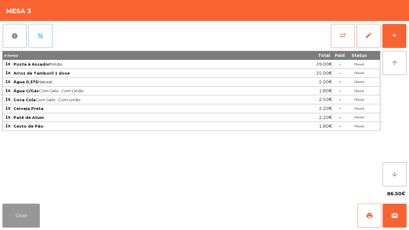
click at [23, 212] on button "Close" at bounding box center [20, 215] width 37 height 24
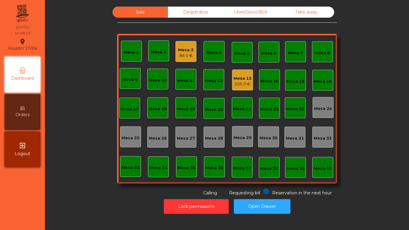
click at [236, 82] on div "205.9 €" at bounding box center [242, 84] width 18 height 6
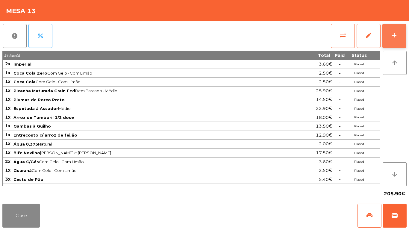
click at [398, 34] on button "add" at bounding box center [394, 36] width 24 height 24
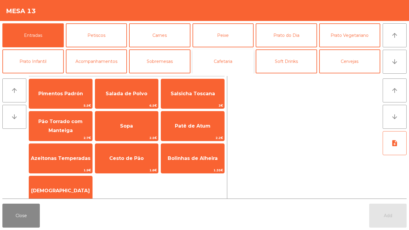
click at [240, 62] on button "Cafetaria" at bounding box center [222, 61] width 61 height 24
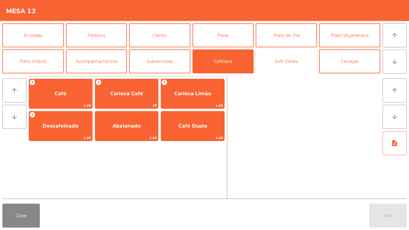
click at [268, 62] on button "Soft Drinks" at bounding box center [285, 61] width 61 height 24
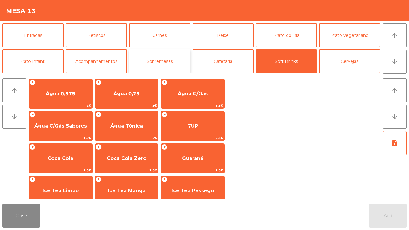
click at [150, 63] on button "Sobremesas" at bounding box center [159, 61] width 61 height 24
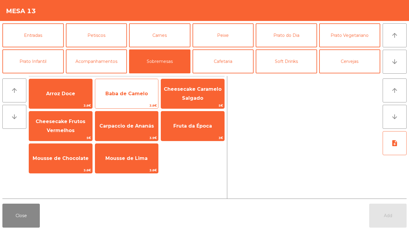
click at [141, 92] on span "Baba de Camelo" at bounding box center [126, 94] width 42 height 6
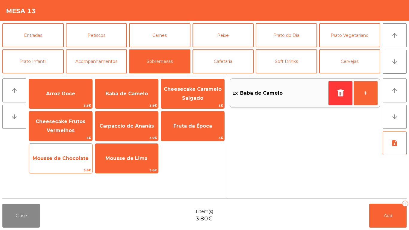
click at [75, 165] on span "Mousse de Chocolate" at bounding box center [60, 158] width 63 height 16
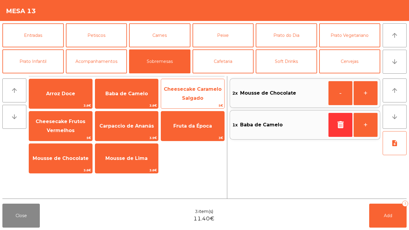
click at [197, 96] on span "Cheesecake Caramelo Salgado" at bounding box center [193, 93] width 58 height 15
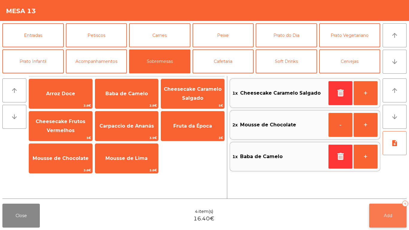
click at [383, 223] on button "Add 4" at bounding box center [387, 215] width 37 height 24
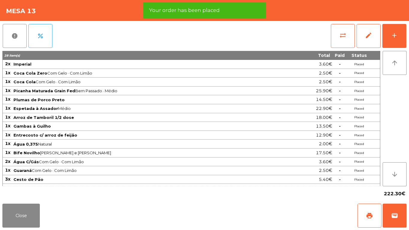
click at [2, 221] on div "Close print wallet" at bounding box center [204, 215] width 409 height 29
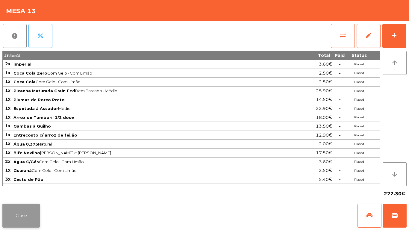
click at [4, 219] on button "Close" at bounding box center [20, 215] width 37 height 24
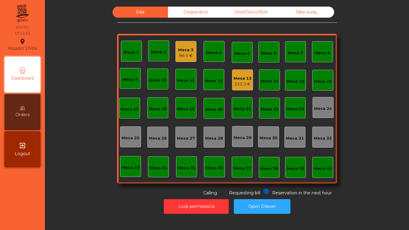
click at [188, 56] on div "86.5 €" at bounding box center [185, 56] width 15 height 6
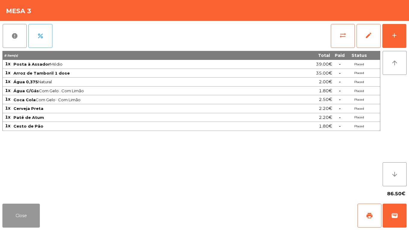
drag, startPoint x: 16, startPoint y: 220, endPoint x: 139, endPoint y: 131, distance: 152.7
click at [16, 220] on button "Close" at bounding box center [20, 215] width 37 height 24
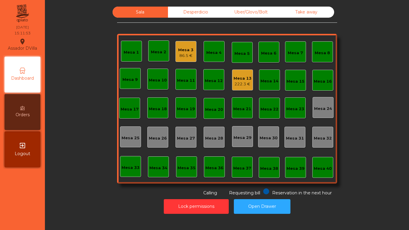
click at [189, 48] on div "Mesa 3" at bounding box center [185, 50] width 15 height 6
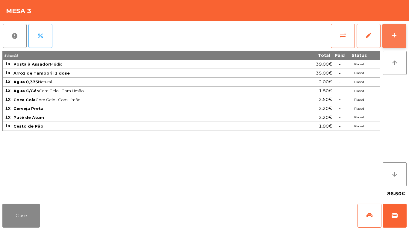
click at [392, 37] on div "add" at bounding box center [393, 35] width 7 height 7
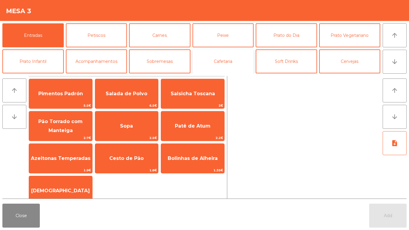
click at [199, 59] on button "Cafetaria" at bounding box center [222, 61] width 61 height 24
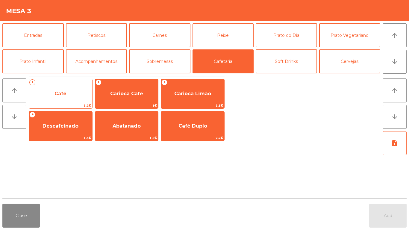
click at [77, 90] on span "Café" at bounding box center [60, 94] width 63 height 16
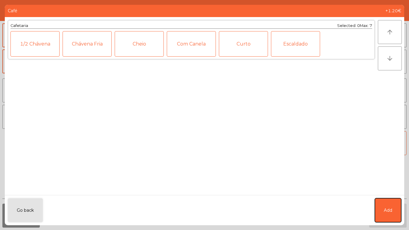
click at [376, 206] on button "Add" at bounding box center [387, 210] width 26 height 24
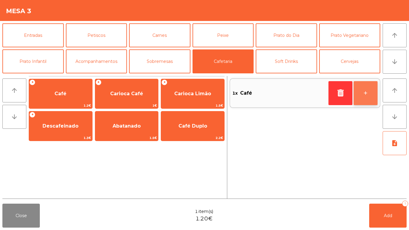
click at [368, 94] on button "+" at bounding box center [365, 93] width 24 height 24
click at [366, 96] on button "+" at bounding box center [365, 93] width 24 height 24
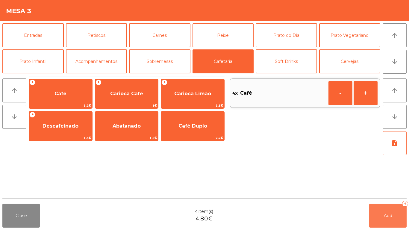
click at [386, 221] on button "Add 4" at bounding box center [387, 215] width 37 height 24
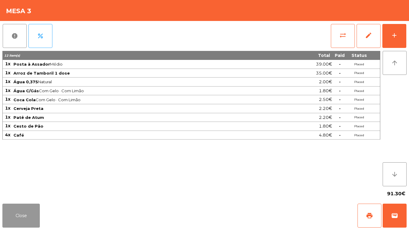
click at [31, 219] on button "Close" at bounding box center [20, 215] width 37 height 24
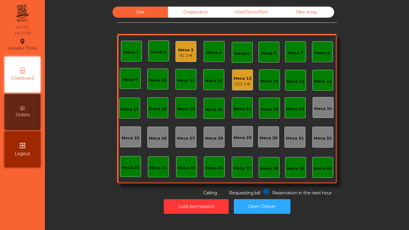
click at [189, 50] on div "Mesa 3" at bounding box center [185, 50] width 15 height 6
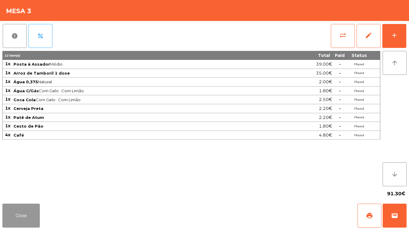
click at [12, 216] on button "Close" at bounding box center [20, 215] width 37 height 24
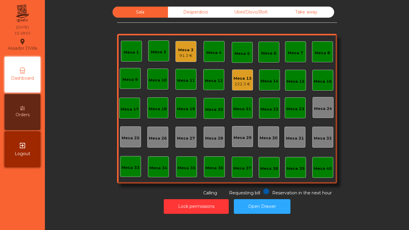
click at [245, 83] on div "222.3 €" at bounding box center [242, 84] width 18 height 6
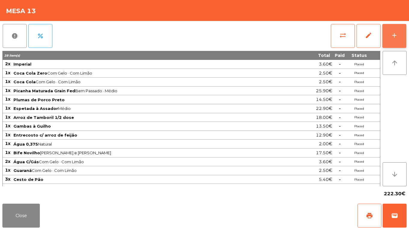
drag, startPoint x: 397, startPoint y: 28, endPoint x: 388, endPoint y: 29, distance: 9.6
click at [397, 29] on button "add" at bounding box center [394, 36] width 24 height 24
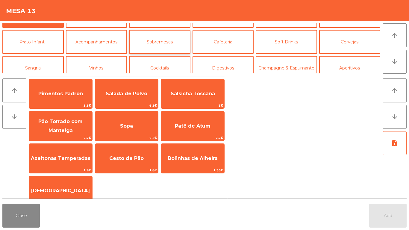
scroll to position [30, 0]
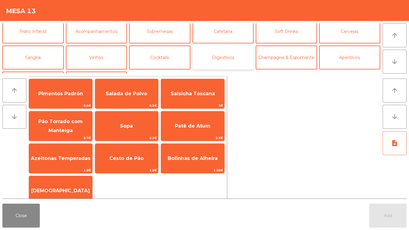
click at [216, 54] on button "Digestivos" at bounding box center [222, 57] width 61 height 24
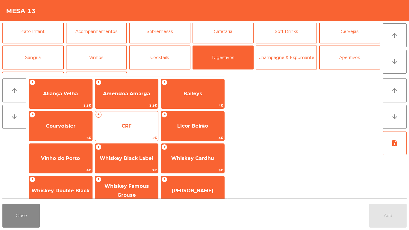
click at [147, 121] on span "CRF" at bounding box center [126, 126] width 63 height 16
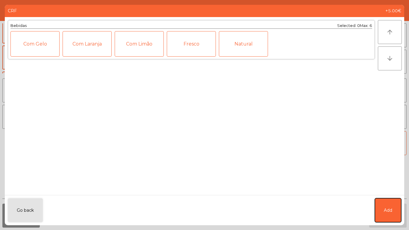
click at [381, 210] on button "Add" at bounding box center [387, 210] width 26 height 24
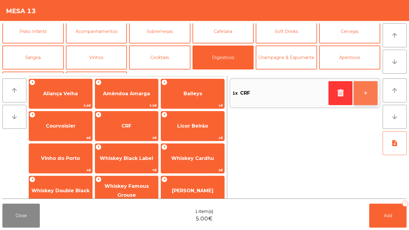
click at [364, 95] on button "+" at bounding box center [365, 93] width 24 height 24
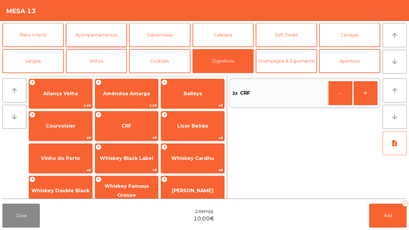
scroll to position [0, 0]
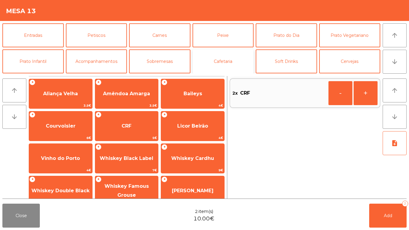
click at [218, 55] on button "Cafetaria" at bounding box center [222, 61] width 61 height 24
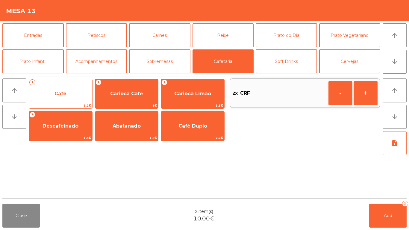
click at [80, 89] on span "Café" at bounding box center [60, 94] width 63 height 16
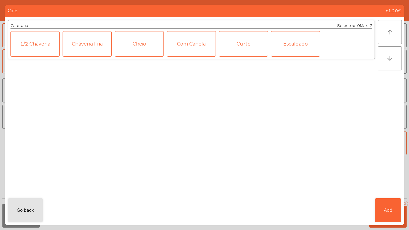
click at [373, 202] on div "Go back Add" at bounding box center [204, 210] width 399 height 30
click at [381, 208] on button "Add" at bounding box center [387, 210] width 26 height 24
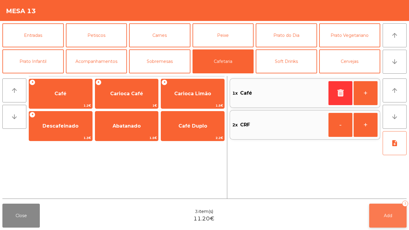
click at [378, 214] on button "Add 3" at bounding box center [387, 215] width 37 height 24
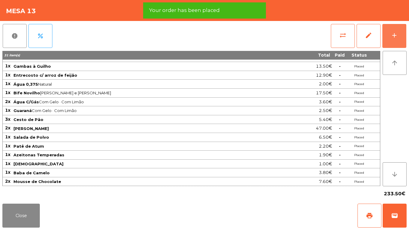
scroll to position [86, 0]
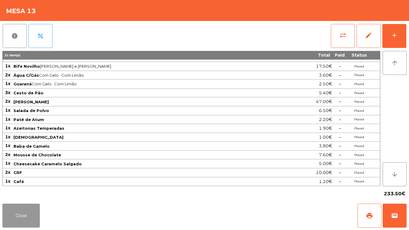
drag, startPoint x: 23, startPoint y: 221, endPoint x: 39, endPoint y: 211, distance: 18.9
click at [32, 218] on button "Close" at bounding box center [20, 215] width 37 height 24
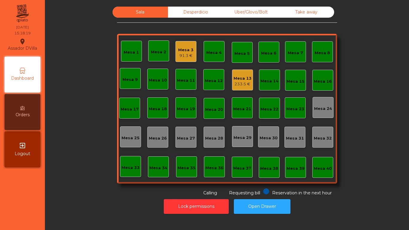
click at [183, 50] on div "Mesa 3" at bounding box center [185, 50] width 15 height 6
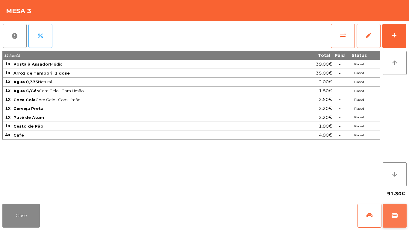
click at [403, 217] on button "wallet" at bounding box center [394, 215] width 24 height 24
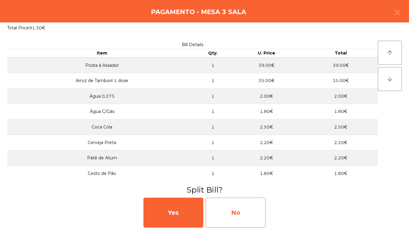
click at [213, 207] on div "No" at bounding box center [235, 212] width 60 height 30
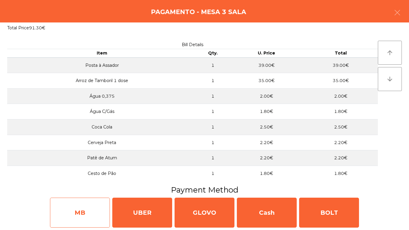
click at [91, 215] on div "MB" at bounding box center [80, 212] width 60 height 30
select select "**"
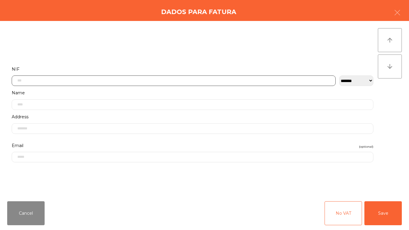
click at [209, 80] on input "text" at bounding box center [174, 80] width 324 height 10
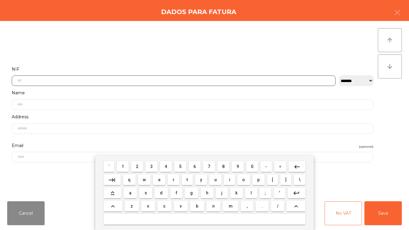
scroll to position [36, 0]
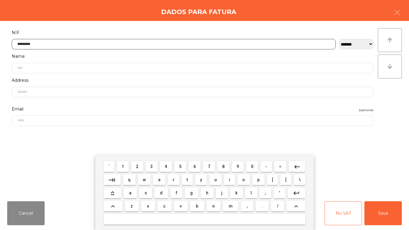
type input "*********"
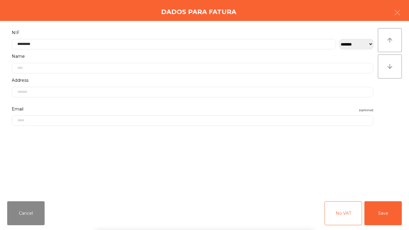
click at [366, 208] on div "` 1 2 3 4 5 6 7 8 9 0 - = keyboard_backspace keyboard_tab q w e r t y u i o p […" at bounding box center [204, 193] width 409 height 74
click at [396, 216] on button "Save" at bounding box center [382, 213] width 37 height 24
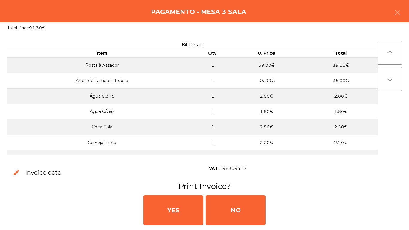
click at [139, 197] on div "YES NO" at bounding box center [204, 209] width 404 height 36
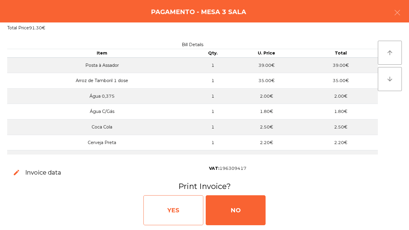
click at [155, 197] on div "YES" at bounding box center [173, 210] width 60 height 30
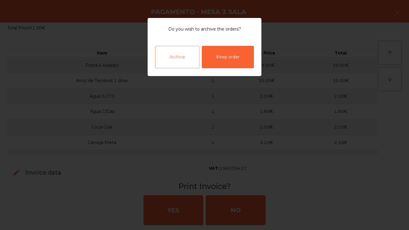
click at [181, 54] on div "Archive" at bounding box center [177, 57] width 44 height 22
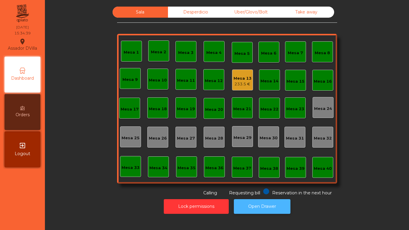
click at [270, 212] on button "Open Drawer" at bounding box center [262, 206] width 57 height 15
click at [126, 163] on div "Mesa 33" at bounding box center [130, 166] width 18 height 8
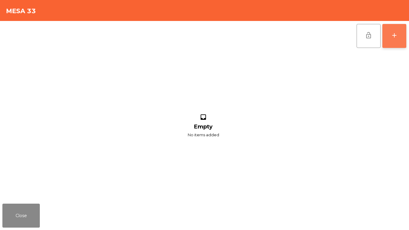
click at [392, 36] on div "add" at bounding box center [393, 35] width 7 height 7
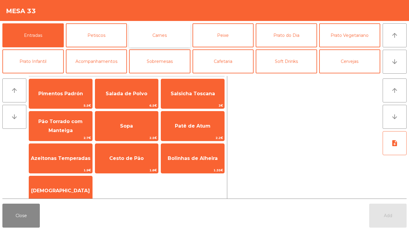
click at [153, 36] on button "Carnes" at bounding box center [159, 35] width 61 height 24
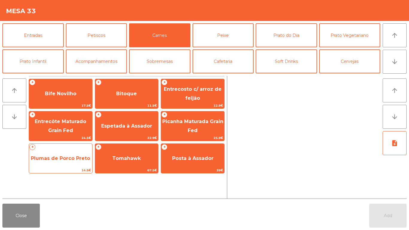
click at [43, 163] on span "Plumas de Porco Preto" at bounding box center [60, 158] width 63 height 16
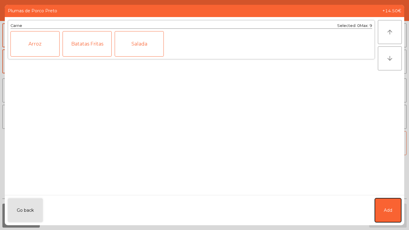
click at [377, 207] on button "Add" at bounding box center [387, 210] width 26 height 24
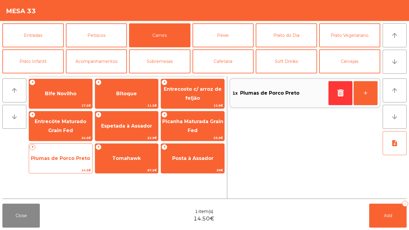
click at [48, 157] on span "Plumas de Porco Preto" at bounding box center [60, 158] width 59 height 6
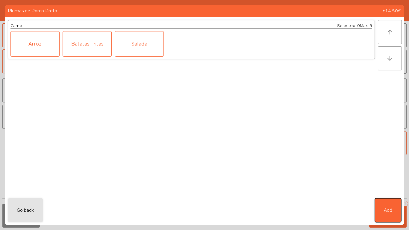
click at [387, 206] on button "Add" at bounding box center [387, 210] width 26 height 24
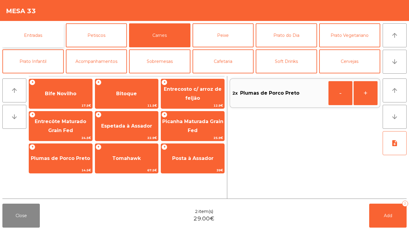
click at [43, 34] on button "Entradas" at bounding box center [32, 35] width 61 height 24
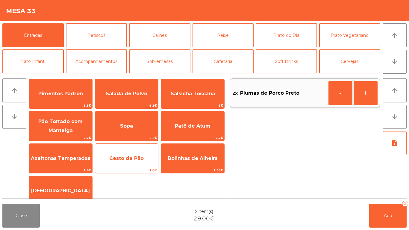
click at [130, 163] on span "Cesto de Pão" at bounding box center [126, 158] width 63 height 16
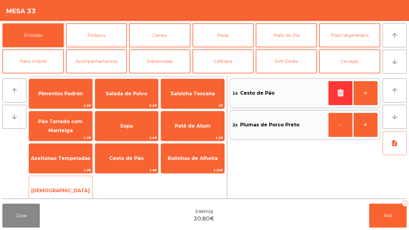
click at [51, 182] on div "Manteiga 1€" at bounding box center [61, 191] width 64 height 30
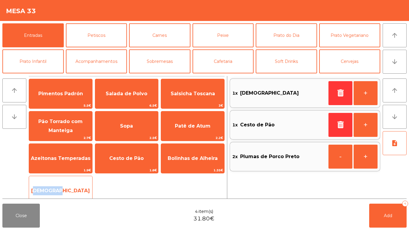
click at [51, 182] on div "Manteiga 1€" at bounding box center [61, 191] width 64 height 30
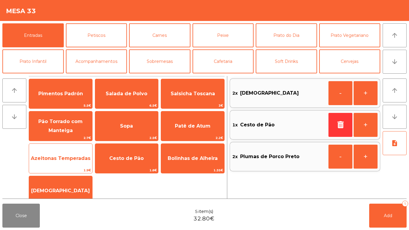
click at [43, 154] on span "Azeitonas Temperadas" at bounding box center [60, 158] width 63 height 16
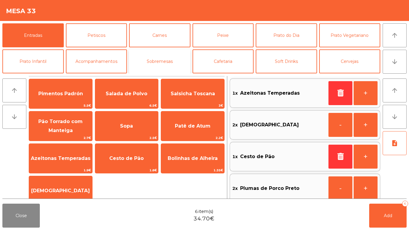
click at [141, 60] on button "Sobremesas" at bounding box center [159, 61] width 61 height 24
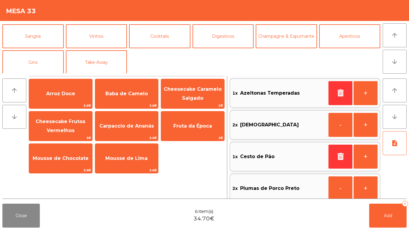
scroll to position [52, 0]
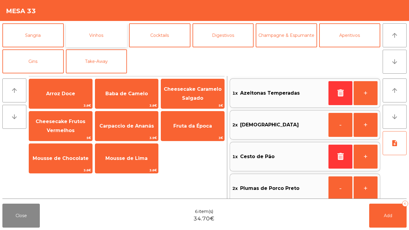
click at [109, 41] on button "Vinhos" at bounding box center [96, 35] width 61 height 24
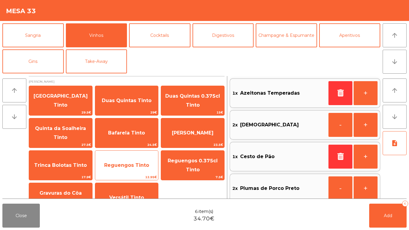
click at [134, 155] on div "Reguengos Tinto 12.95€" at bounding box center [127, 165] width 64 height 30
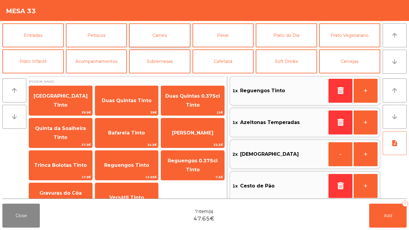
scroll to position [30, 0]
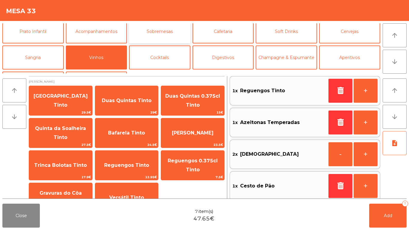
click at [170, 37] on button "Sobremesas" at bounding box center [159, 31] width 61 height 24
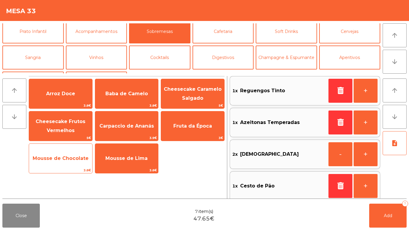
click at [68, 161] on span "Mousse de Chocolate" at bounding box center [61, 158] width 56 height 6
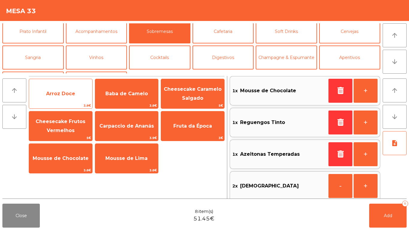
click at [74, 98] on span "Arroz Doce" at bounding box center [60, 94] width 63 height 16
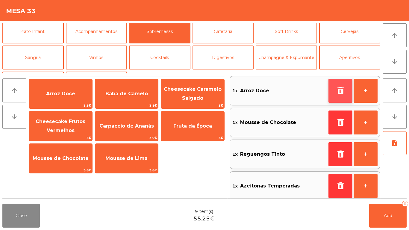
click at [333, 89] on button "button" at bounding box center [340, 91] width 24 height 24
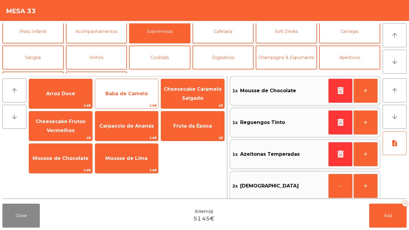
click at [112, 91] on span "Baba de Camelo" at bounding box center [126, 94] width 42 height 6
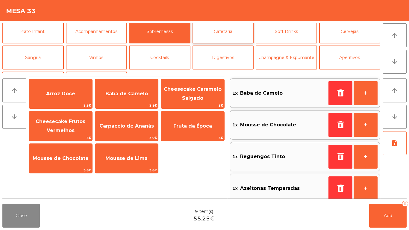
scroll to position [0, 0]
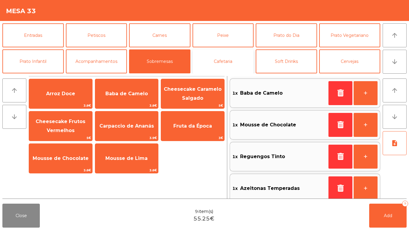
click at [225, 60] on button "Cafetaria" at bounding box center [222, 61] width 61 height 24
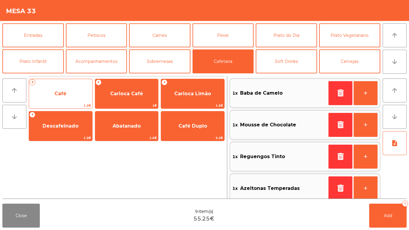
click at [73, 97] on span "Café" at bounding box center [60, 94] width 63 height 16
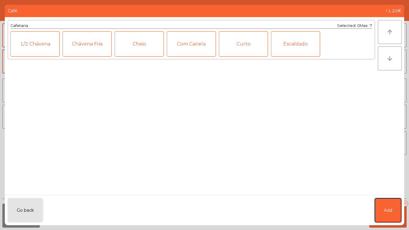
click at [396, 213] on button "Add" at bounding box center [387, 210] width 26 height 24
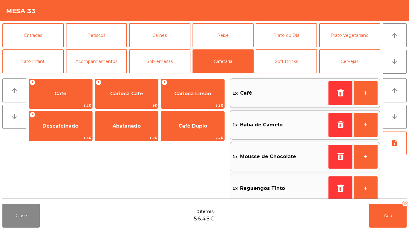
scroll to position [2, 0]
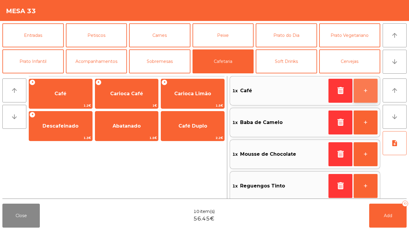
click at [360, 86] on button "+" at bounding box center [365, 91] width 24 height 24
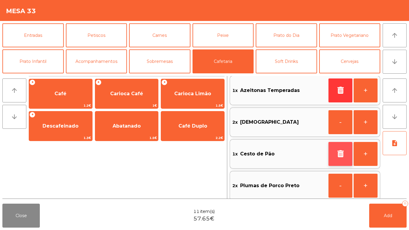
scroll to position [134, 0]
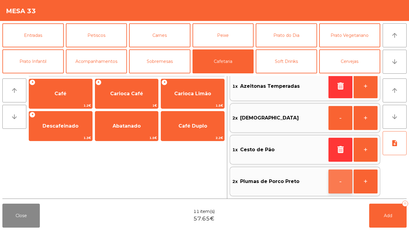
click at [341, 178] on button "-" at bounding box center [340, 181] width 24 height 24
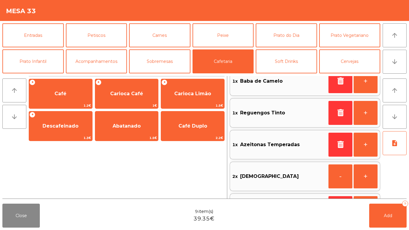
scroll to position [0, 0]
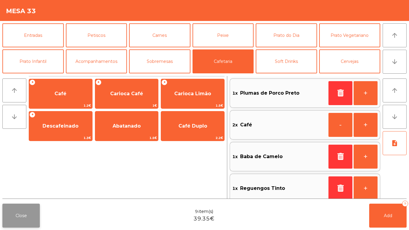
click at [29, 226] on button "Close" at bounding box center [20, 215] width 37 height 24
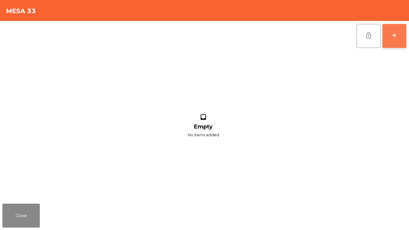
click at [393, 43] on button "add" at bounding box center [394, 36] width 24 height 24
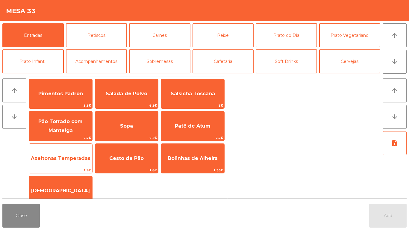
click at [64, 164] on span "Azeitonas Temperadas" at bounding box center [60, 158] width 63 height 16
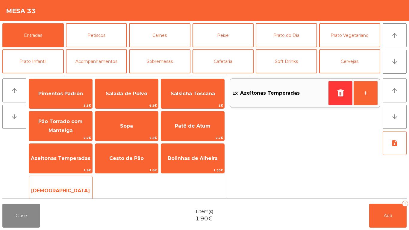
click at [61, 183] on span "[DEMOGRAPHIC_DATA]" at bounding box center [60, 190] width 63 height 16
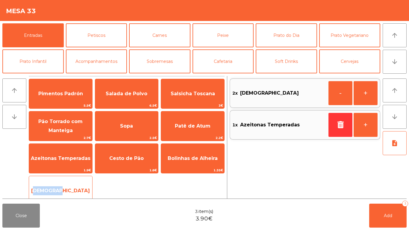
click at [68, 192] on span "[DEMOGRAPHIC_DATA]" at bounding box center [60, 191] width 59 height 6
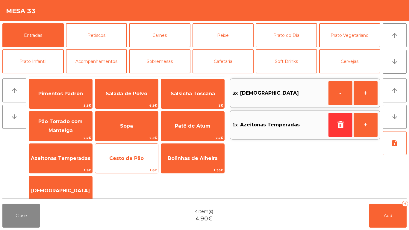
click at [131, 165] on span "Cesto de Pão" at bounding box center [126, 158] width 63 height 16
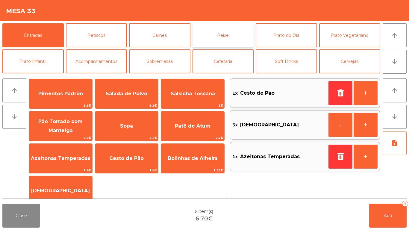
drag, startPoint x: 206, startPoint y: 30, endPoint x: 199, endPoint y: 32, distance: 7.7
click at [206, 30] on button "Peixe" at bounding box center [222, 35] width 61 height 24
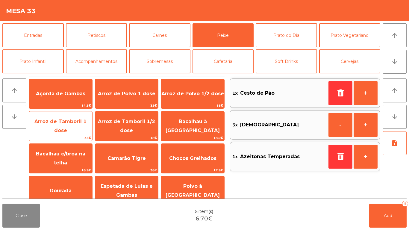
click at [70, 127] on span "Arroz de Tamboril 1 dose" at bounding box center [60, 125] width 52 height 15
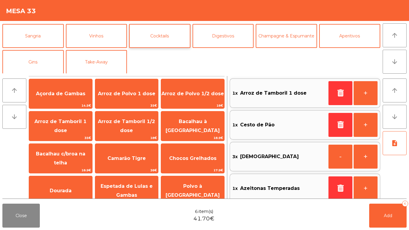
scroll to position [52, 0]
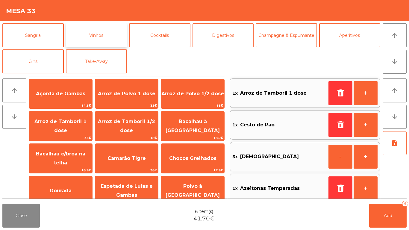
click at [109, 39] on button "Vinhos" at bounding box center [96, 35] width 61 height 24
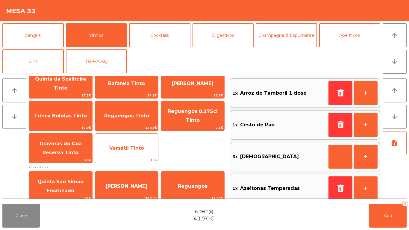
scroll to position [60, 0]
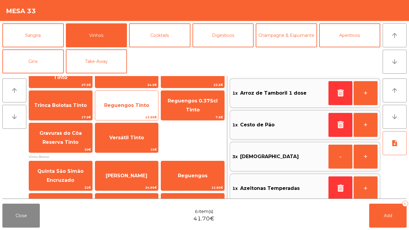
click at [142, 109] on span "Reguengos Tinto" at bounding box center [126, 105] width 63 height 16
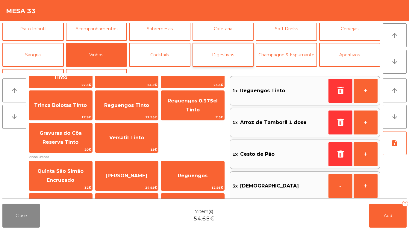
scroll to position [22, 0]
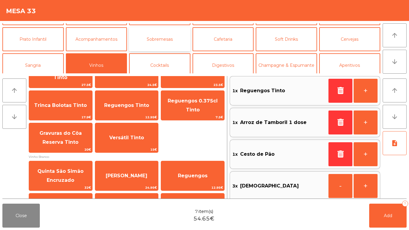
click at [170, 45] on button "Sobremesas" at bounding box center [159, 39] width 61 height 24
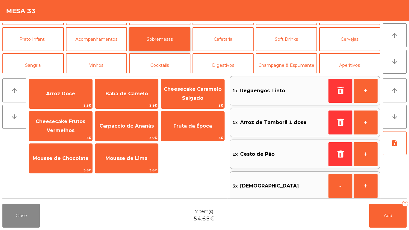
scroll to position [0, 0]
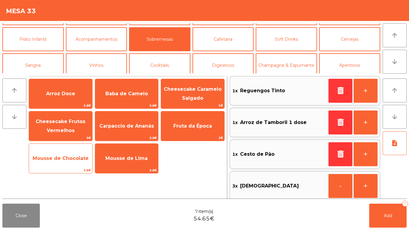
click at [70, 163] on span "Mousse de Chocolate" at bounding box center [60, 158] width 63 height 16
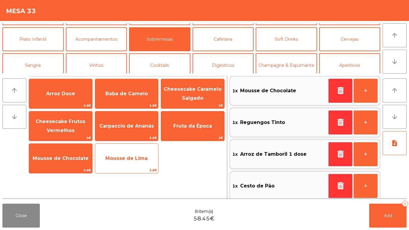
click at [128, 154] on span "Mousse de Lima" at bounding box center [126, 158] width 63 height 16
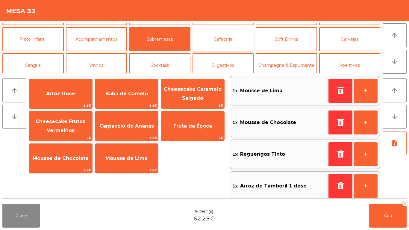
click at [223, 36] on button "Cafetaria" at bounding box center [222, 39] width 61 height 24
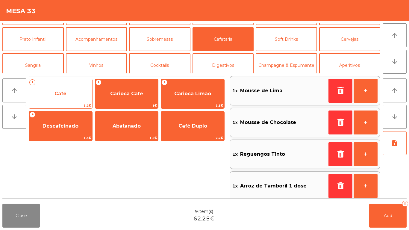
click at [79, 91] on span "Café" at bounding box center [60, 94] width 63 height 16
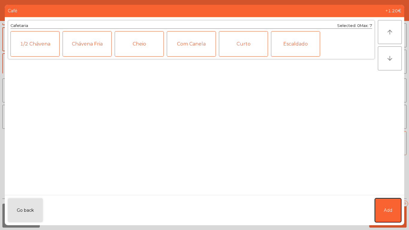
click at [387, 201] on button "Add" at bounding box center [387, 210] width 26 height 24
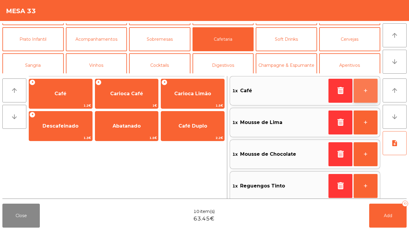
click at [359, 91] on button "+" at bounding box center [365, 91] width 24 height 24
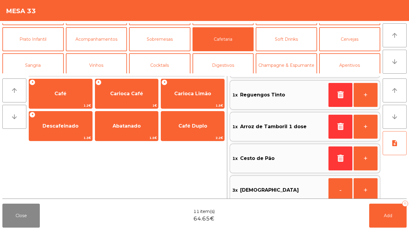
scroll to position [44, 0]
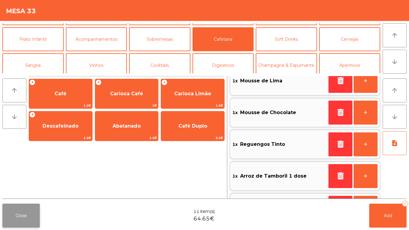
click at [20, 215] on button "Close" at bounding box center [20, 215] width 37 height 24
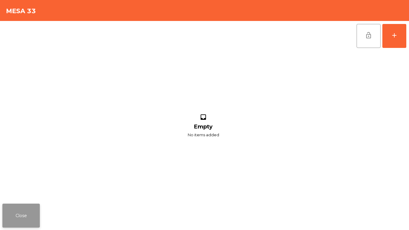
click at [21, 219] on button "Close" at bounding box center [20, 215] width 37 height 24
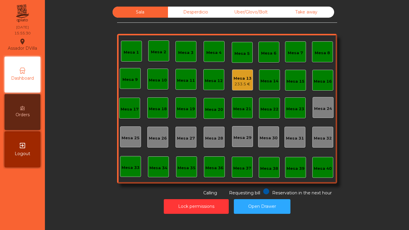
click at [249, 79] on div "Mesa 13 233.5 €" at bounding box center [242, 79] width 21 height 21
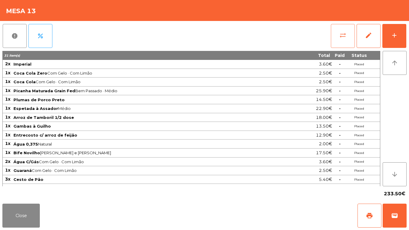
click at [343, 31] on button "sync_alt" at bounding box center [343, 36] width 24 height 24
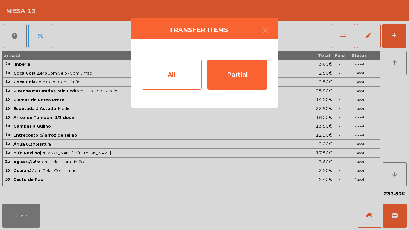
click at [184, 72] on div "All" at bounding box center [171, 75] width 60 height 30
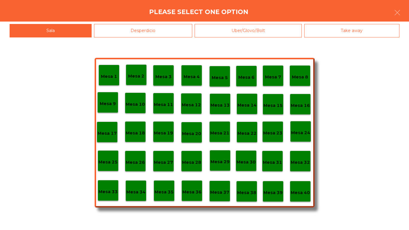
click at [296, 193] on p "Mesa 40" at bounding box center [299, 192] width 19 height 7
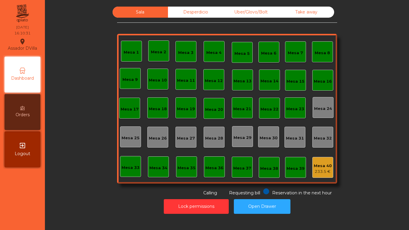
click at [150, 107] on div "Mesa 18" at bounding box center [158, 109] width 18 height 6
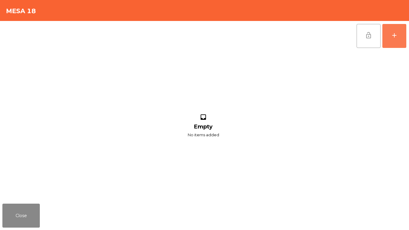
drag, startPoint x: 396, startPoint y: 31, endPoint x: 376, endPoint y: 36, distance: 20.4
click at [397, 31] on button "add" at bounding box center [394, 36] width 24 height 24
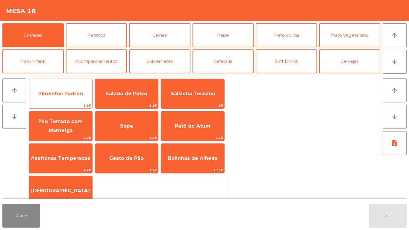
click at [78, 104] on span "5.5€" at bounding box center [60, 106] width 63 height 6
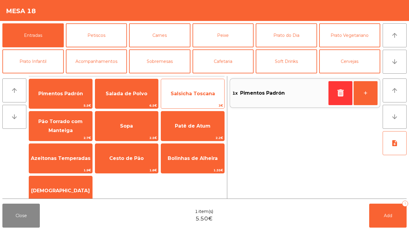
click at [176, 101] on span "Salsicha Toscana" at bounding box center [192, 94] width 63 height 16
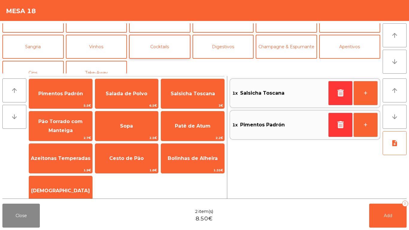
scroll to position [22, 0]
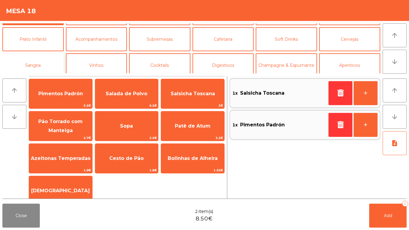
click at [55, 62] on button "Sangria" at bounding box center [32, 65] width 61 height 24
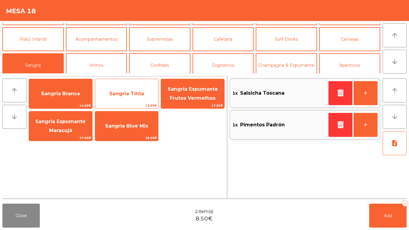
click at [117, 101] on span "Sangria Tinta" at bounding box center [126, 94] width 63 height 16
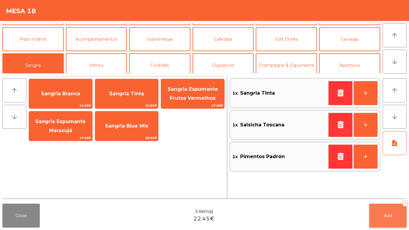
click at [396, 214] on button "Add 3" at bounding box center [387, 215] width 37 height 24
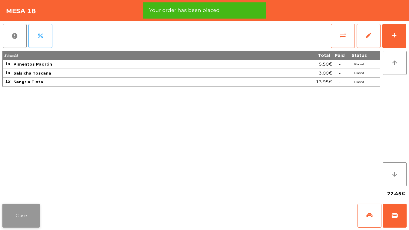
click at [39, 220] on button "Close" at bounding box center [20, 215] width 37 height 24
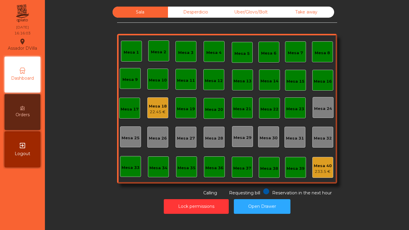
click at [154, 101] on div "Mesa 18 22.45 €" at bounding box center [158, 108] width 18 height 14
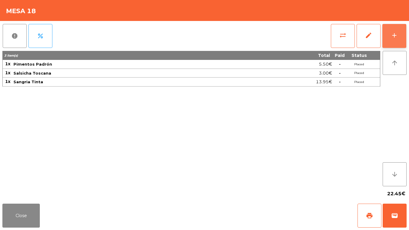
click at [395, 47] on button "add" at bounding box center [394, 36] width 24 height 24
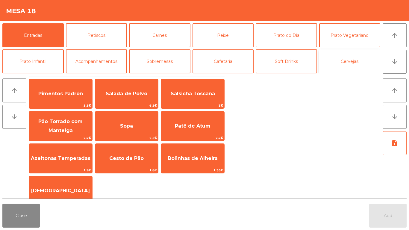
click at [351, 57] on button "Cervejas" at bounding box center [349, 61] width 61 height 24
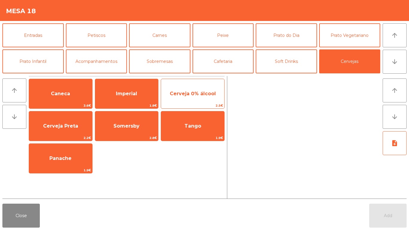
click at [190, 97] on span "Cerveja 0% álcool" at bounding box center [192, 94] width 63 height 16
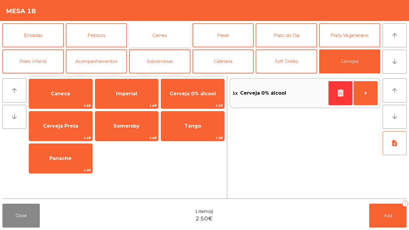
click at [165, 37] on button "Carnes" at bounding box center [159, 35] width 61 height 24
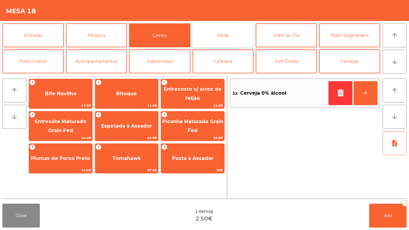
click at [230, 34] on button "Peixe" at bounding box center [222, 35] width 61 height 24
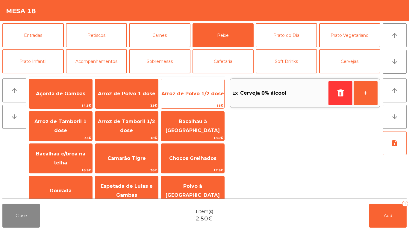
click at [198, 89] on span "Arroz de Polvo 1/2 dose" at bounding box center [192, 94] width 63 height 16
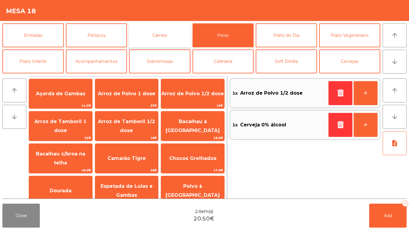
click at [149, 38] on button "Carnes" at bounding box center [159, 35] width 61 height 24
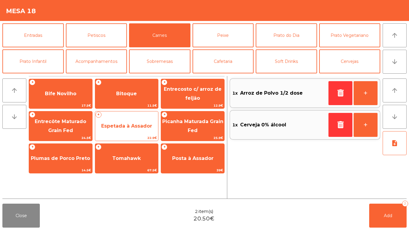
click at [121, 123] on span "Espetada à Assador" at bounding box center [126, 126] width 51 height 6
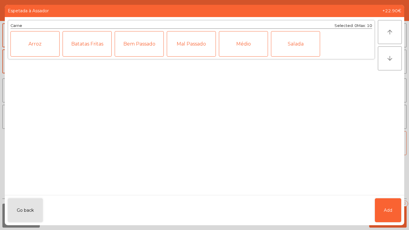
click at [243, 51] on div "Médio" at bounding box center [243, 43] width 49 height 25
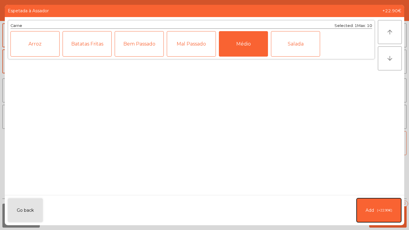
click at [392, 211] on button "Add (+22.90€)" at bounding box center [378, 210] width 45 height 24
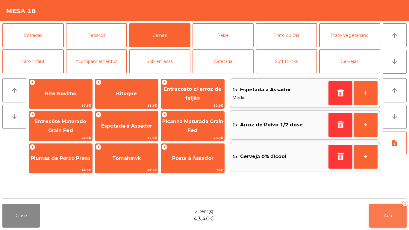
click at [392, 213] on button "Add 3" at bounding box center [387, 215] width 37 height 24
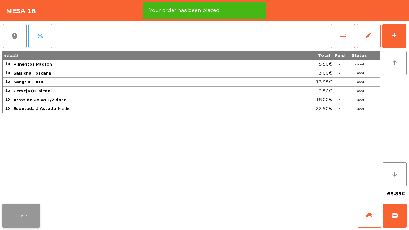
click at [24, 213] on button "Close" at bounding box center [20, 215] width 37 height 24
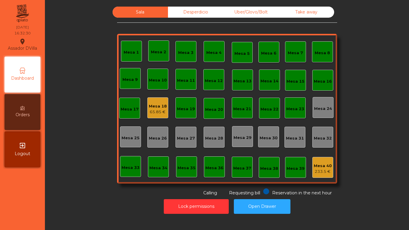
click at [163, 107] on div "Mesa 18" at bounding box center [158, 106] width 18 height 6
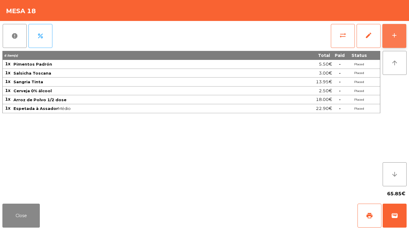
click at [396, 27] on button "add" at bounding box center [394, 36] width 24 height 24
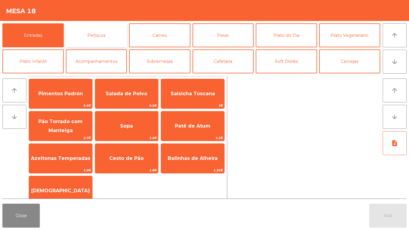
click at [114, 35] on button "Petiscos" at bounding box center [96, 35] width 61 height 24
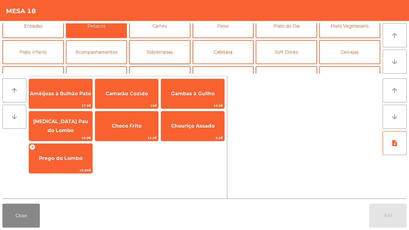
scroll to position [0, 0]
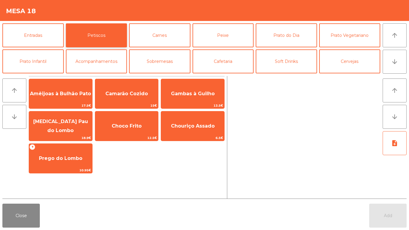
click at [114, 42] on button "Petiscos" at bounding box center [96, 35] width 61 height 24
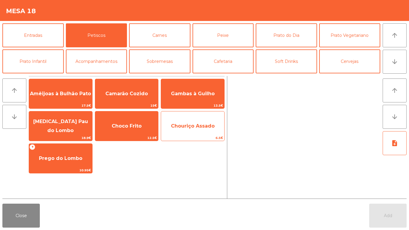
click at [216, 121] on span "Chouriço Assado" at bounding box center [192, 126] width 63 height 16
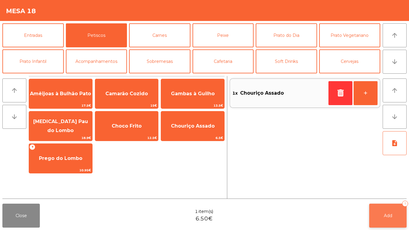
click at [394, 215] on button "Add 1" at bounding box center [387, 215] width 37 height 24
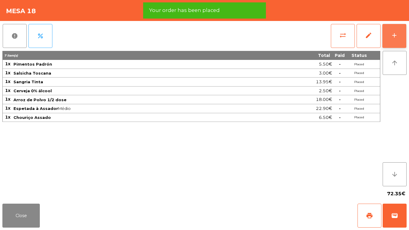
click at [400, 32] on button "add" at bounding box center [394, 36] width 24 height 24
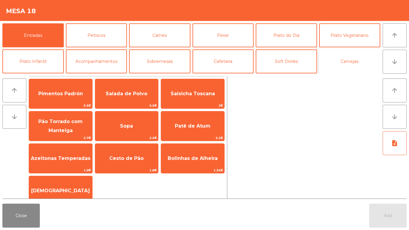
click at [339, 60] on button "Cervejas" at bounding box center [349, 61] width 61 height 24
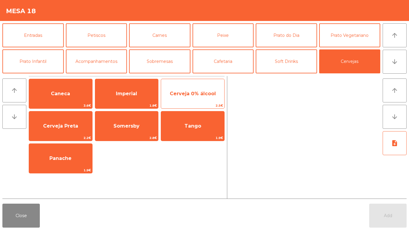
click at [178, 100] on span "Cerveja 0% álcool" at bounding box center [192, 94] width 63 height 16
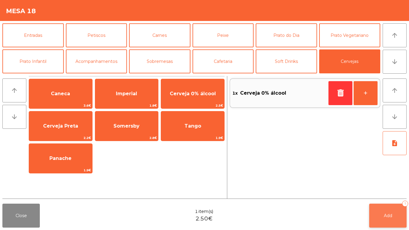
click at [403, 217] on button "Add 1" at bounding box center [387, 215] width 37 height 24
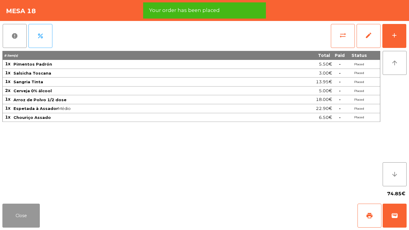
click at [33, 215] on button "Close" at bounding box center [20, 215] width 37 height 24
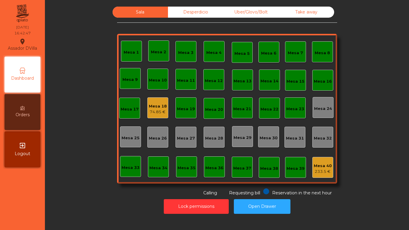
click at [147, 112] on div "Mesa 18 74.85 €" at bounding box center [157, 107] width 21 height 21
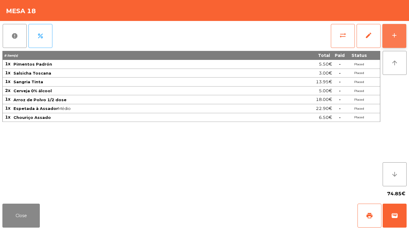
click at [395, 30] on button "add" at bounding box center [394, 36] width 24 height 24
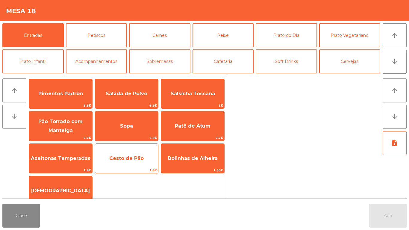
drag, startPoint x: 141, startPoint y: 169, endPoint x: 144, endPoint y: 167, distance: 3.5
click at [141, 169] on span "1.8€" at bounding box center [126, 170] width 63 height 6
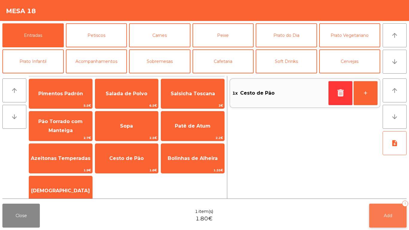
click at [395, 217] on button "Add 1" at bounding box center [387, 215] width 37 height 24
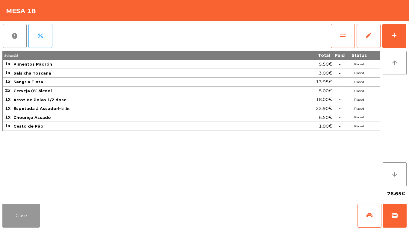
click at [27, 206] on button "Close" at bounding box center [20, 215] width 37 height 24
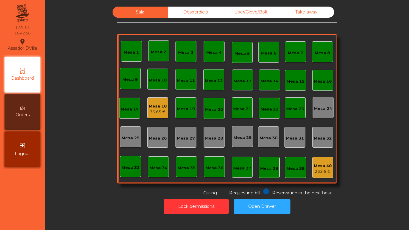
click at [87, 198] on div "Lock permissions Open Drawer" at bounding box center [227, 206] width 348 height 21
click at [150, 106] on div "Mesa 18" at bounding box center [158, 106] width 18 height 6
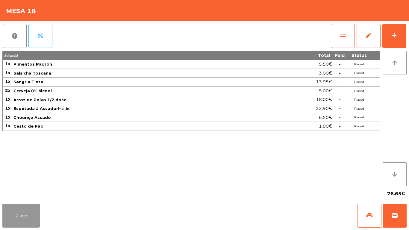
click at [26, 216] on button "Close" at bounding box center [20, 215] width 37 height 24
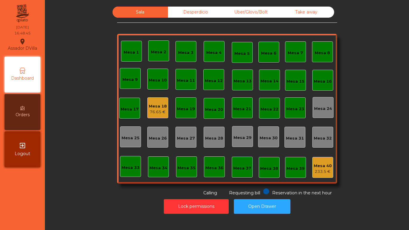
drag, startPoint x: 59, startPoint y: 190, endPoint x: 72, endPoint y: 178, distance: 17.4
click at [61, 189] on div "Sala Desperdicio Uber/Glovo/Bolt Take away Mesa 1 Mesa 2 Mesa 3 Mesa 4 Mesa 5 M…" at bounding box center [227, 101] width 348 height 189
click at [162, 106] on div "Mesa 18" at bounding box center [158, 106] width 18 height 6
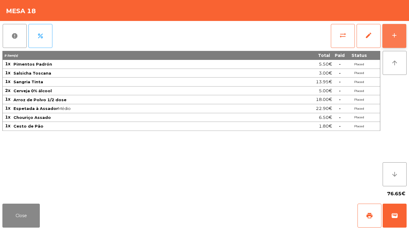
click at [397, 34] on div "add" at bounding box center [393, 35] width 7 height 7
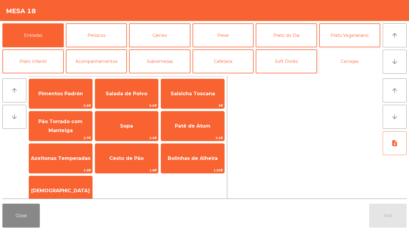
click at [326, 63] on button "Cervejas" at bounding box center [349, 61] width 61 height 24
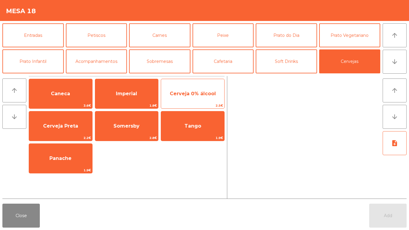
click at [166, 106] on span "2.5€" at bounding box center [192, 106] width 63 height 6
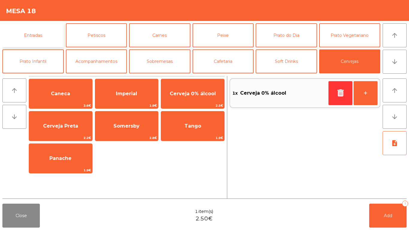
click at [43, 35] on button "Entradas" at bounding box center [32, 35] width 61 height 24
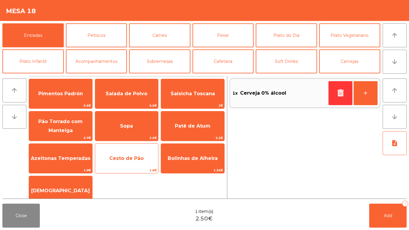
click at [133, 159] on span "Cesto de Pão" at bounding box center [126, 158] width 34 height 6
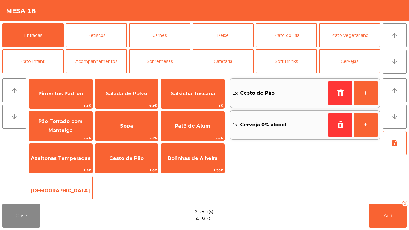
click at [66, 184] on span "[DEMOGRAPHIC_DATA]" at bounding box center [60, 190] width 63 height 16
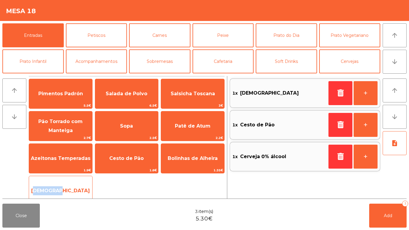
click at [66, 185] on span "[DEMOGRAPHIC_DATA]" at bounding box center [60, 190] width 63 height 16
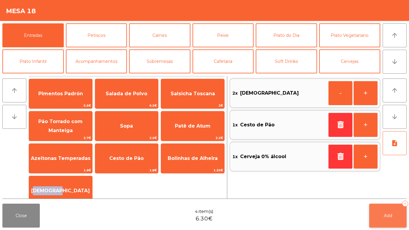
click at [394, 209] on button "Add 4" at bounding box center [387, 215] width 37 height 24
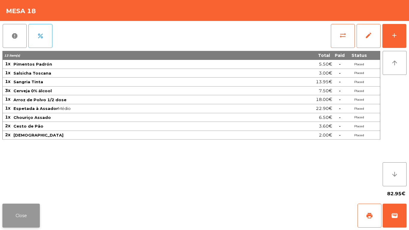
click at [28, 215] on button "Close" at bounding box center [20, 215] width 37 height 24
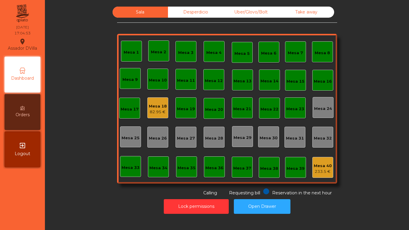
click at [81, 200] on div "Lock permissions Open Drawer" at bounding box center [227, 206] width 348 height 21
click at [149, 102] on div "Mesa 18 82.95 €" at bounding box center [158, 108] width 18 height 14
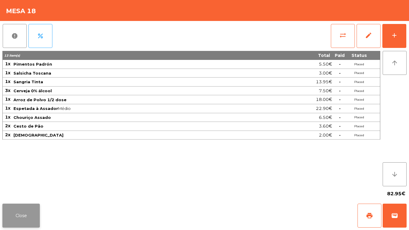
click at [21, 208] on button "Close" at bounding box center [20, 215] width 37 height 24
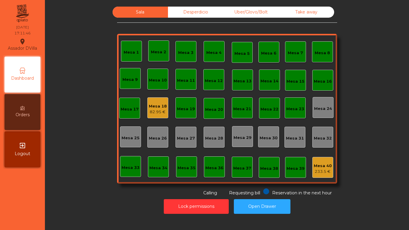
click at [250, 19] on div "Sala Desperdicio Uber/Glovo/Bolt Take away Mesa 1 Mesa 2 Mesa 3 [GEOGRAPHIC_DAT…" at bounding box center [227, 101] width 220 height 189
drag, startPoint x: 257, startPoint y: 13, endPoint x: 275, endPoint y: 10, distance: 18.7
click at [257, 13] on div "Uber/Glovo/Bolt" at bounding box center [250, 12] width 55 height 11
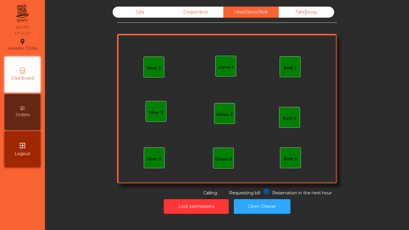
click at [301, 14] on div "Take away" at bounding box center [305, 12] width 55 height 11
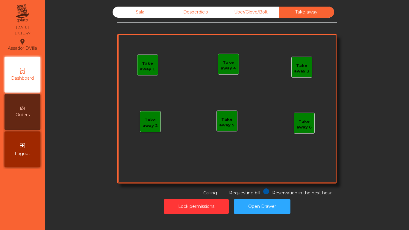
click at [194, 10] on div "Desperdicio" at bounding box center [195, 12] width 55 height 11
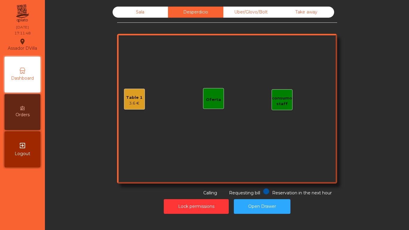
click at [144, 10] on div "Sala" at bounding box center [139, 12] width 55 height 11
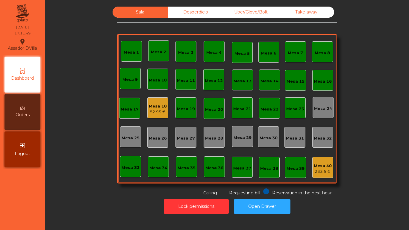
click at [179, 10] on div "Desperdicio" at bounding box center [195, 12] width 55 height 11
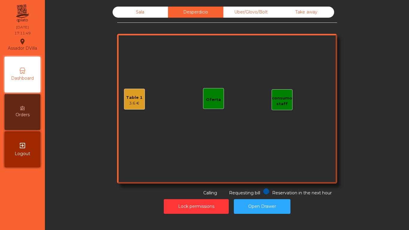
click at [124, 99] on div "Table 1 3.6 €" at bounding box center [134, 99] width 21 height 21
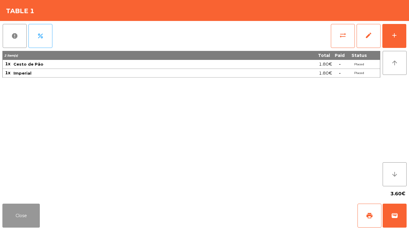
drag, startPoint x: 21, startPoint y: 210, endPoint x: 34, endPoint y: 199, distance: 17.4
click at [21, 211] on button "Close" at bounding box center [20, 215] width 37 height 24
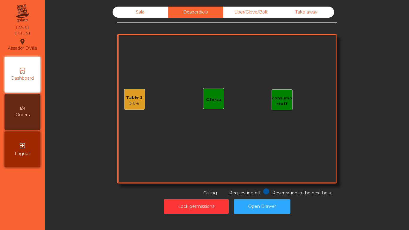
click at [154, 8] on div "Sala" at bounding box center [139, 12] width 55 height 11
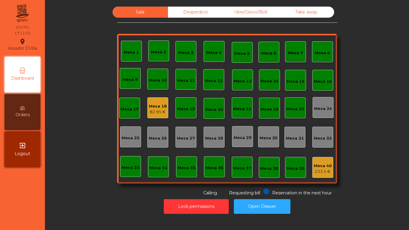
click at [63, 74] on div "Sala Desperdicio Uber/Glovo/Bolt Take away Mesa 1 Mesa 2 Mesa 3 [GEOGRAPHIC_DAT…" at bounding box center [227, 101] width 348 height 189
click at [202, 12] on div "Desperdicio" at bounding box center [195, 12] width 55 height 11
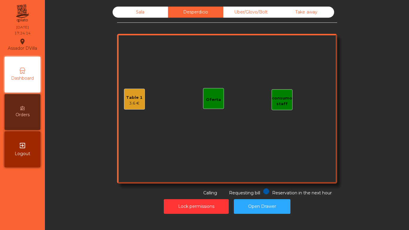
click at [243, 11] on div "Uber/Glovo/Bolt" at bounding box center [250, 12] width 55 height 11
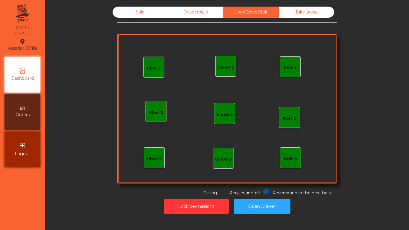
click at [296, 6] on div "Sala Desperdicio Uber/Glovo/Bolt Take away Uber 1 Uber 3 Bolt 2 Glovo 2 Uber 2 …" at bounding box center [226, 110] width 357 height 213
click at [299, 10] on div "Take away" at bounding box center [305, 12] width 55 height 11
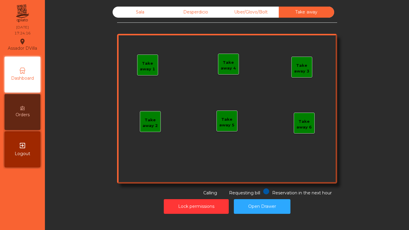
click at [120, 10] on div "Sala" at bounding box center [139, 12] width 55 height 11
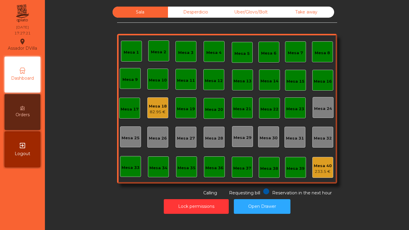
click at [294, 7] on div "Take away" at bounding box center [305, 12] width 55 height 11
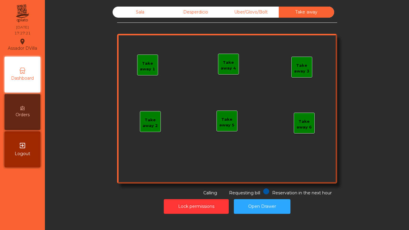
click at [247, 10] on div "Uber/Glovo/Bolt" at bounding box center [250, 12] width 55 height 11
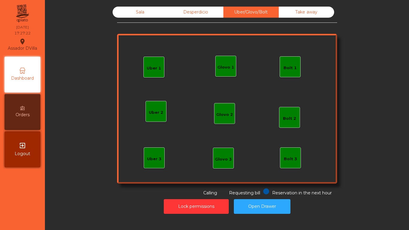
click at [168, 13] on div "Desperdicio" at bounding box center [195, 12] width 55 height 11
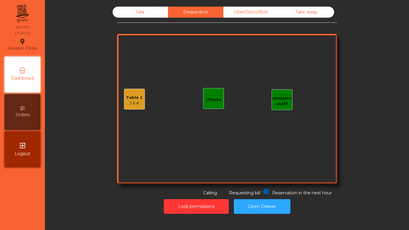
click at [151, 15] on div "Sala" at bounding box center [139, 12] width 55 height 11
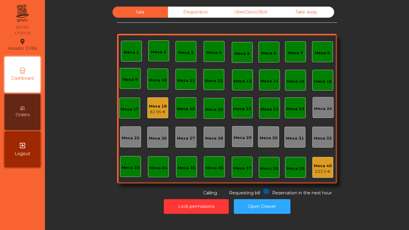
click at [179, 12] on div "Desperdicio" at bounding box center [195, 12] width 55 height 11
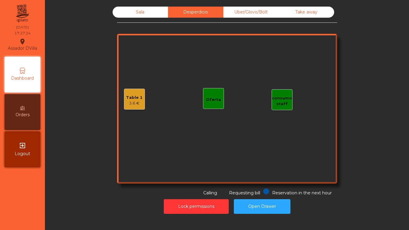
click at [137, 101] on div "3.6 €" at bounding box center [134, 103] width 16 height 6
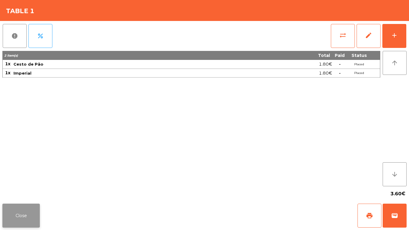
click at [34, 214] on button "Close" at bounding box center [20, 215] width 37 height 24
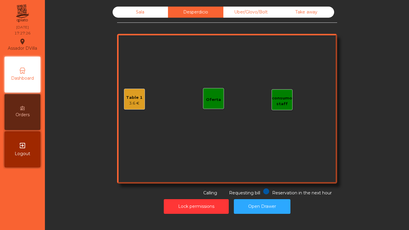
click at [141, 12] on div "Sala" at bounding box center [139, 12] width 55 height 11
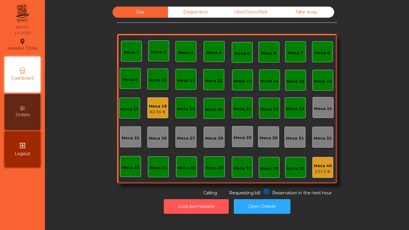
click at [197, 209] on button "Lock permissions" at bounding box center [196, 206] width 65 height 15
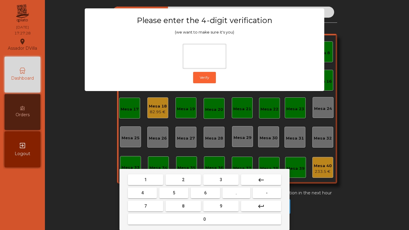
click at [144, 176] on button "1" at bounding box center [145, 179] width 35 height 11
click at [219, 210] on button "9" at bounding box center [220, 205] width 35 height 11
click at [136, 194] on button "4" at bounding box center [142, 192] width 29 height 11
click at [157, 218] on button "0" at bounding box center [204, 219] width 153 height 11
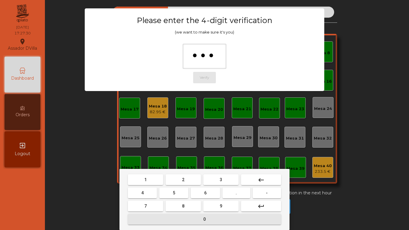
type input "****"
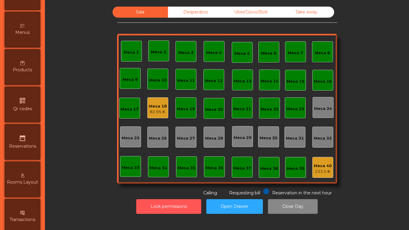
scroll to position [269, 0]
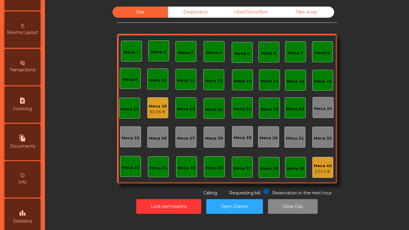
click at [38, 220] on div "leaderboard Statistics" at bounding box center [22, 217] width 36 height 36
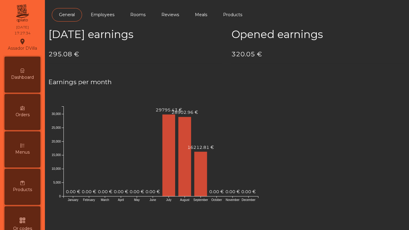
click at [34, 63] on div "Dashboard" at bounding box center [22, 75] width 36 height 36
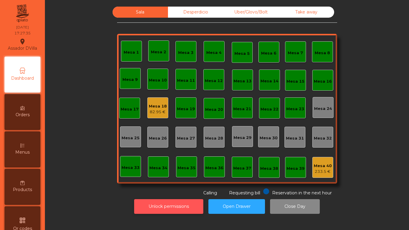
click at [200, 209] on button "Unlock permissions" at bounding box center [168, 206] width 69 height 15
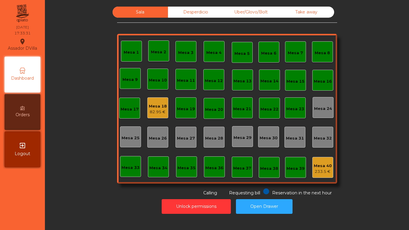
click at [162, 109] on div "82.95 €" at bounding box center [158, 112] width 18 height 6
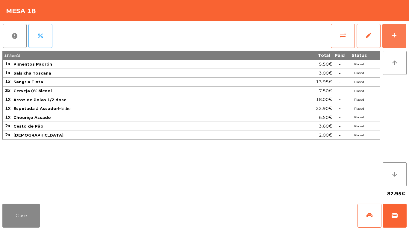
drag, startPoint x: 401, startPoint y: 42, endPoint x: 352, endPoint y: 51, distance: 49.5
click at [400, 42] on button "add" at bounding box center [394, 36] width 24 height 24
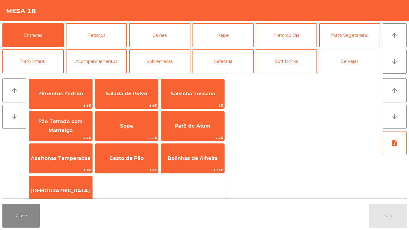
click at [339, 61] on button "Cervejas" at bounding box center [349, 61] width 61 height 24
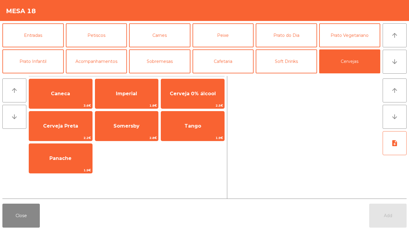
click at [207, 109] on div "Caneca 3.6€ Imperial 1.8€ Cerveja 0% álcool 2.5€ Cerveja Preta 2.2€ Somersby 2.…" at bounding box center [127, 126] width 196 height 95
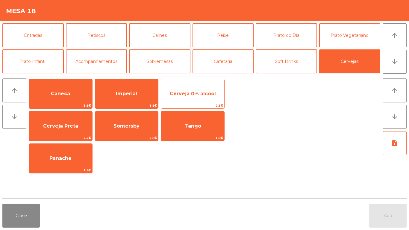
click at [195, 79] on div "Cerveja 0% álcool 2.5€" at bounding box center [193, 94] width 64 height 30
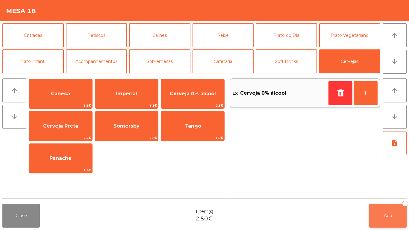
click at [390, 207] on button "Add 1" at bounding box center [387, 215] width 37 height 24
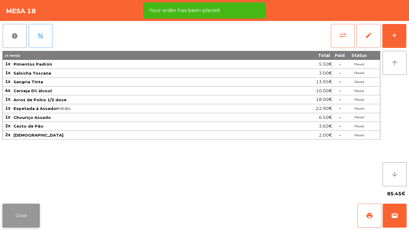
click at [21, 209] on button "Close" at bounding box center [20, 215] width 37 height 24
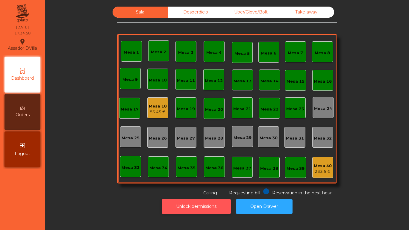
click at [196, 205] on button "Unlock permissions" at bounding box center [196, 206] width 69 height 15
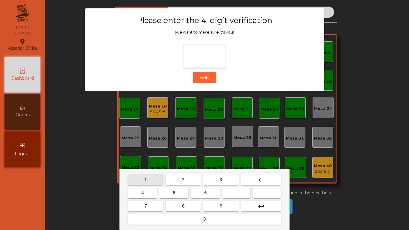
drag, startPoint x: 150, startPoint y: 179, endPoint x: 208, endPoint y: 207, distance: 64.1
click at [150, 179] on button "1" at bounding box center [145, 179] width 35 height 11
click at [209, 207] on button "9" at bounding box center [220, 205] width 35 height 11
click at [157, 194] on mat-keyboard-key "4" at bounding box center [142, 192] width 31 height 13
click at [154, 193] on button "4" at bounding box center [142, 192] width 29 height 11
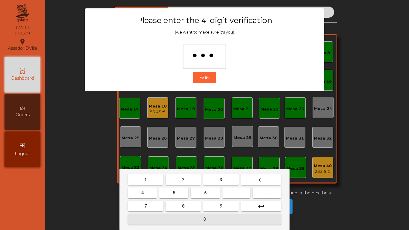
click at [214, 217] on button "0" at bounding box center [204, 219] width 153 height 11
type input "****"
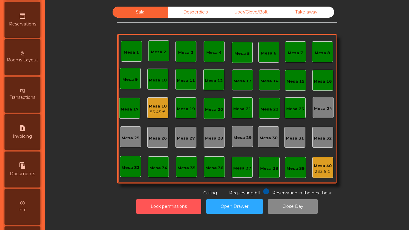
scroll to position [316, 0]
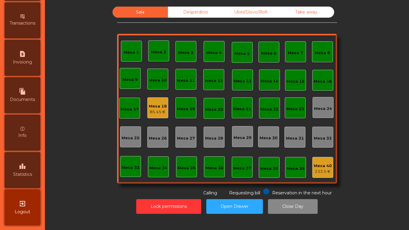
click at [30, 182] on div "leaderboard Statistics" at bounding box center [22, 170] width 36 height 36
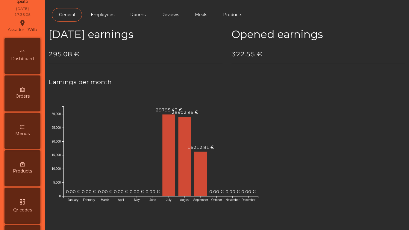
scroll to position [17, 0]
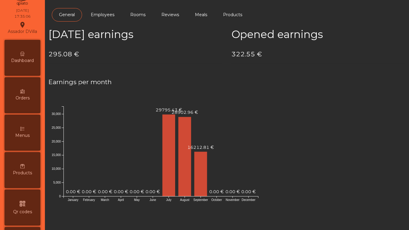
click at [29, 70] on div "Dashboard" at bounding box center [22, 58] width 36 height 36
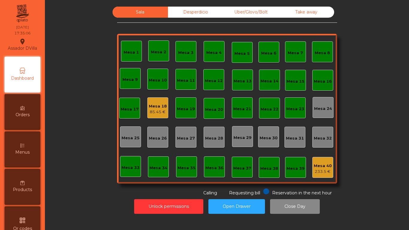
click at [253, 13] on div "Uber/Glovo/Bolt" at bounding box center [250, 12] width 55 height 11
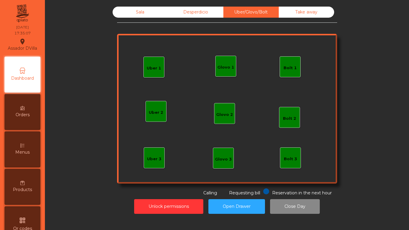
click at [194, 10] on div "Desperdicio" at bounding box center [195, 12] width 55 height 11
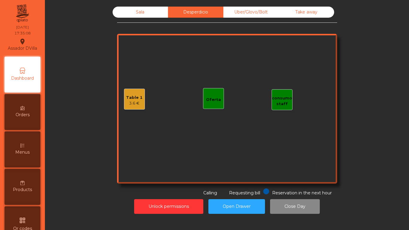
click at [296, 10] on div "Take away" at bounding box center [305, 12] width 55 height 11
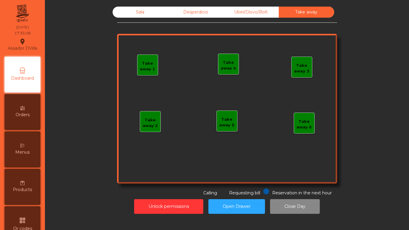
click at [143, 14] on div "Sala" at bounding box center [139, 12] width 55 height 11
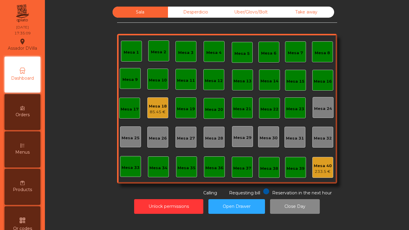
click at [166, 214] on div "Unlock permissions Open Drawer Close Day" at bounding box center [227, 206] width 348 height 21
click at [165, 209] on button "Unlock permissions" at bounding box center [168, 206] width 69 height 15
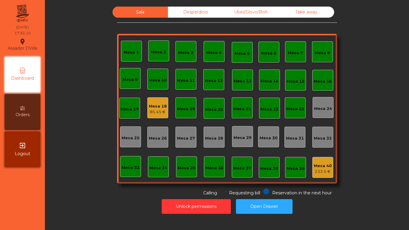
click at [314, 171] on div "233.5 €" at bounding box center [322, 171] width 18 height 6
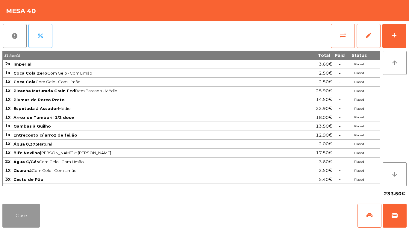
click at [23, 209] on button "Close" at bounding box center [20, 215] width 37 height 24
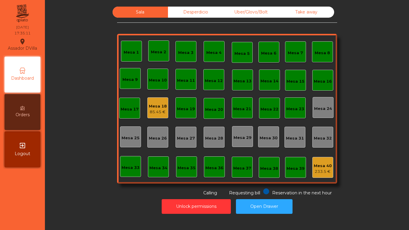
click at [48, 198] on div "Sala Desperdicio Uber/Glovo/Bolt Take away Mesa 1 Mesa 2 Mesa 3 [GEOGRAPHIC_DAT…" at bounding box center [226, 112] width 357 height 210
click at [294, 10] on div "Take away" at bounding box center [305, 12] width 55 height 11
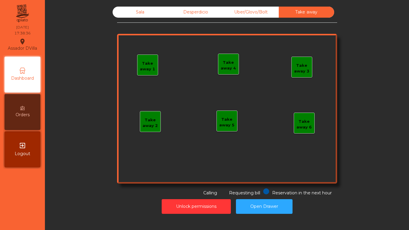
click at [275, 11] on div "Uber/Glovo/Bolt" at bounding box center [250, 12] width 55 height 11
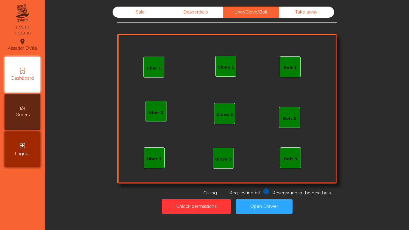
click at [134, 16] on div "Sala" at bounding box center [139, 12] width 55 height 11
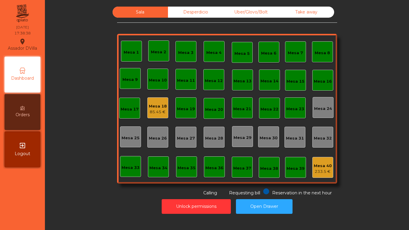
click at [178, 11] on div "Desperdicio" at bounding box center [195, 12] width 55 height 11
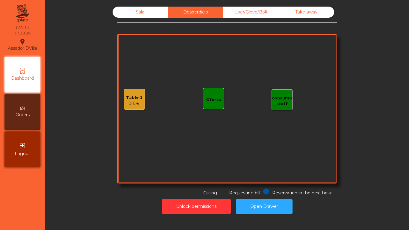
click at [146, 16] on div "Sala" at bounding box center [139, 12] width 55 height 11
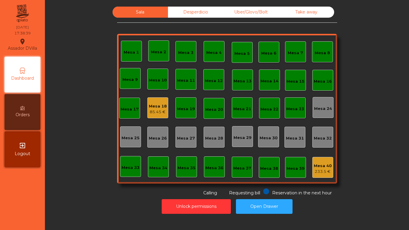
click at [96, 36] on div "Sala Desperdicio Uber/Glovo/Bolt Take away Mesa 1 Mesa 2 [GEOGRAPHIC_DATA] 4 [G…" at bounding box center [227, 101] width 348 height 189
click at [159, 104] on div "Mesa 18" at bounding box center [158, 106] width 18 height 6
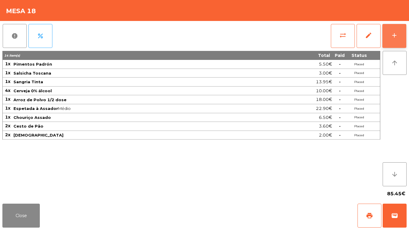
click at [403, 33] on button "add" at bounding box center [394, 36] width 24 height 24
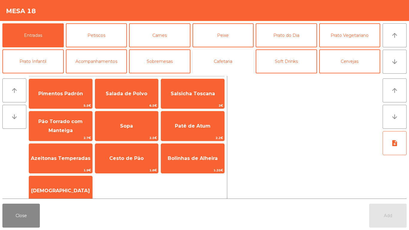
click at [230, 57] on button "Cafetaria" at bounding box center [222, 61] width 61 height 24
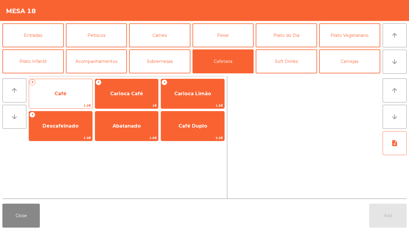
click at [77, 92] on span "Café" at bounding box center [60, 94] width 63 height 16
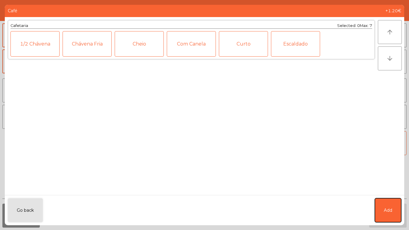
drag, startPoint x: 383, startPoint y: 205, endPoint x: 384, endPoint y: 199, distance: 6.3
click at [384, 204] on button "Add" at bounding box center [387, 210] width 26 height 24
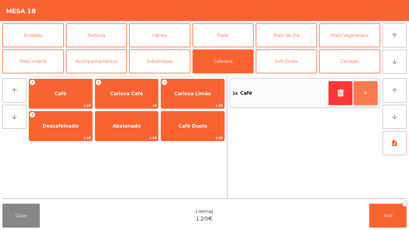
click at [372, 82] on button "+" at bounding box center [365, 93] width 24 height 24
click at [369, 88] on button "+" at bounding box center [365, 93] width 24 height 24
click at [345, 95] on button "-" at bounding box center [340, 93] width 24 height 24
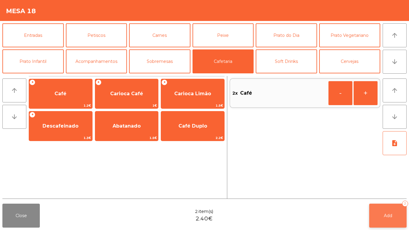
click at [376, 212] on button "Add 2" at bounding box center [387, 215] width 37 height 24
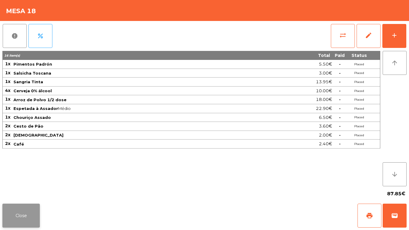
click at [10, 205] on button "Close" at bounding box center [20, 215] width 37 height 24
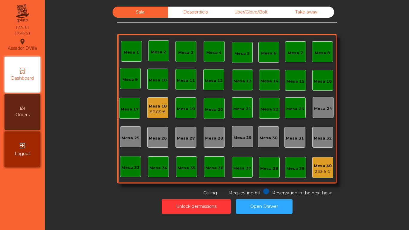
click at [147, 106] on div "Mesa 18 87.85 €" at bounding box center [157, 107] width 21 height 21
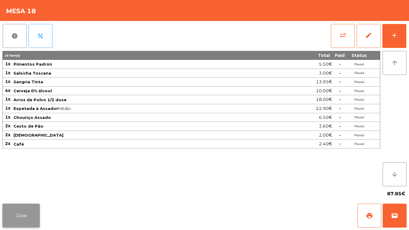
click at [25, 216] on button "Close" at bounding box center [20, 215] width 37 height 24
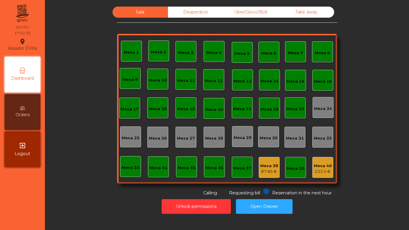
drag, startPoint x: 189, startPoint y: 6, endPoint x: 216, endPoint y: 6, distance: 27.2
click at [189, 6] on div "Sala Desperdicio Uber/Glovo/Bolt Take away Mesa 1 Mesa 2 Mesa 3 [GEOGRAPHIC_DAT…" at bounding box center [226, 110] width 357 height 213
click at [243, 6] on div "Sala Desperdicio Uber/Glovo/Bolt Take away Mesa 1 Mesa 2 Mesa 3 [GEOGRAPHIC_DAT…" at bounding box center [226, 110] width 357 height 213
click at [242, 8] on div "Uber/Glovo/Bolt" at bounding box center [250, 12] width 55 height 11
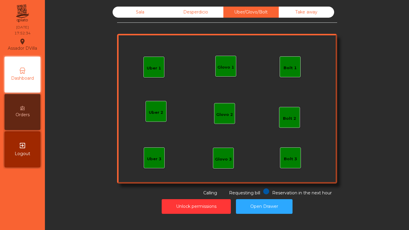
click at [201, 11] on div "Desperdicio" at bounding box center [195, 12] width 55 height 11
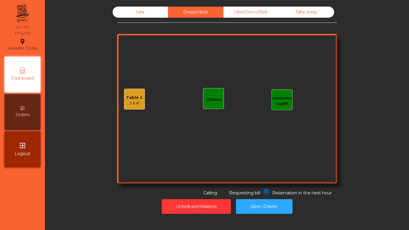
drag, startPoint x: 307, startPoint y: 17, endPoint x: 224, endPoint y: 14, distance: 82.9
click at [306, 17] on div "Take away" at bounding box center [305, 12] width 55 height 11
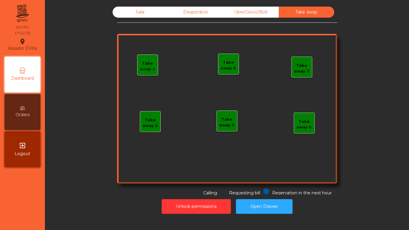
click at [144, 13] on div "Sala" at bounding box center [139, 12] width 55 height 11
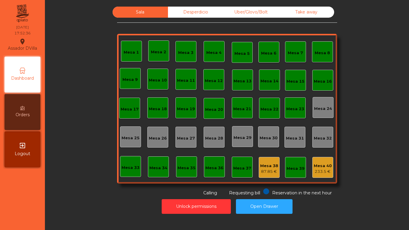
click at [270, 167] on div "Mesa 38" at bounding box center [269, 166] width 18 height 6
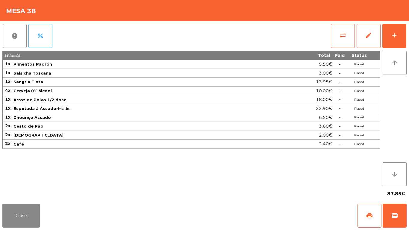
click at [355, 27] on div "sync_alt edit add" at bounding box center [368, 36] width 76 height 30
click at [351, 31] on button "sync_alt" at bounding box center [343, 36] width 24 height 24
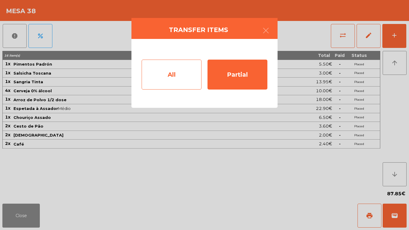
click at [161, 80] on div "All" at bounding box center [171, 75] width 60 height 30
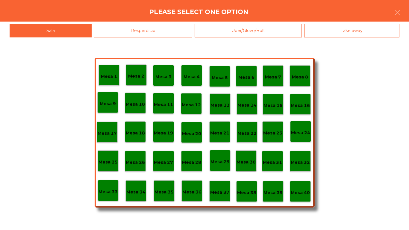
click at [303, 187] on div "Mesa 40" at bounding box center [299, 191] width 19 height 9
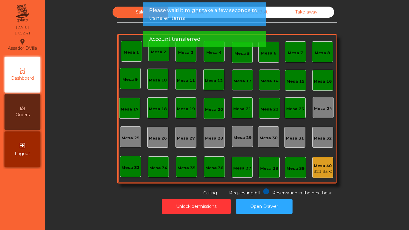
click at [184, 7] on span "Please wait! It might take a few seconds to transfer items" at bounding box center [204, 14] width 111 height 15
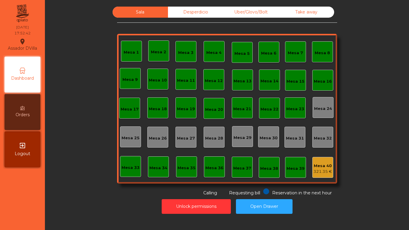
click at [176, 12] on span "Account transferred" at bounding box center [174, 10] width 51 height 7
click at [248, 206] on button "Open Drawer" at bounding box center [264, 206] width 57 height 15
